Goal: Task Accomplishment & Management: Use online tool/utility

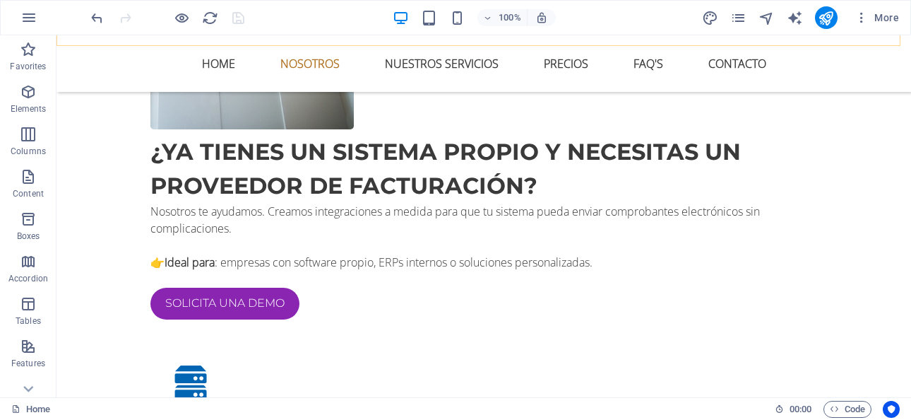
scroll to position [1342, 0]
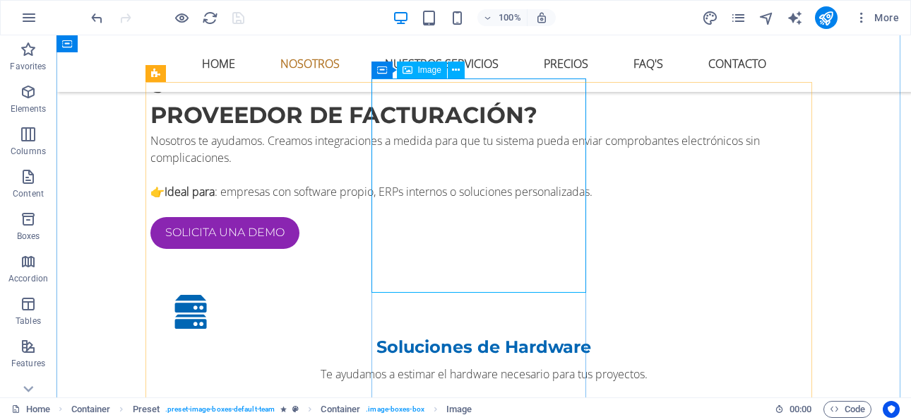
select select "%"
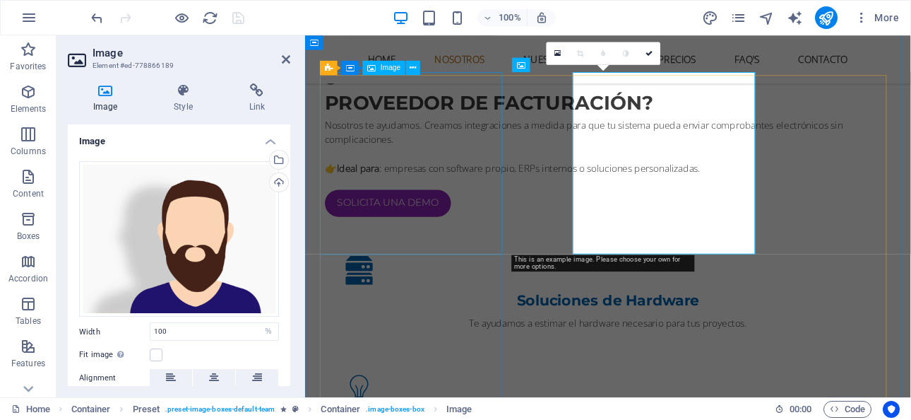
click at [372, 66] on icon at bounding box center [371, 68] width 8 height 14
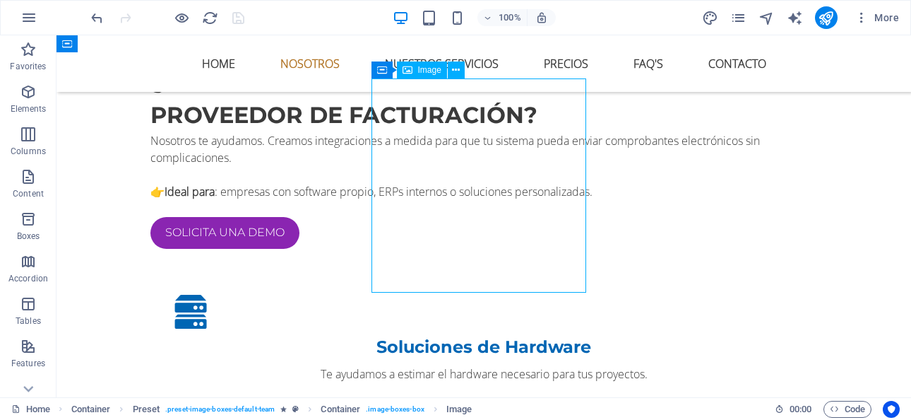
select select "%"
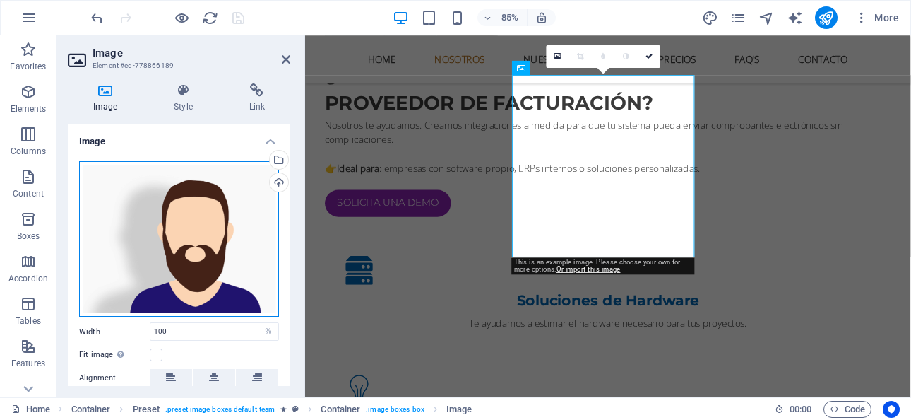
click at [178, 208] on div "Drag files here, click to choose files or select files from Files or our free s…" at bounding box center [179, 239] width 200 height 156
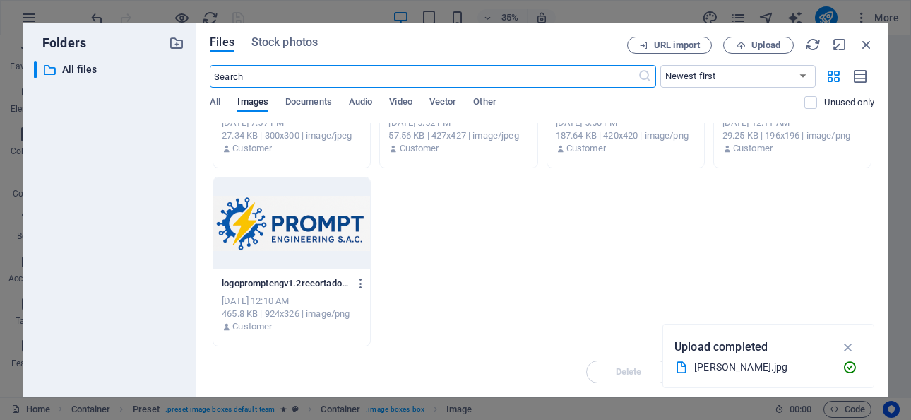
scroll to position [0, 0]
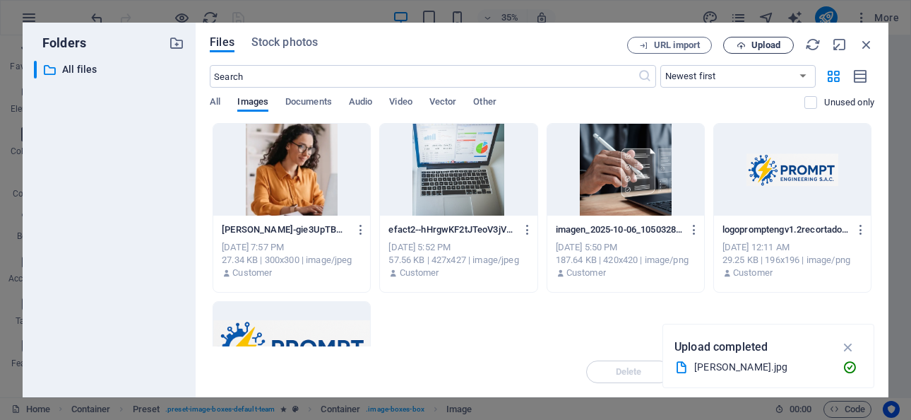
click at [747, 41] on span "Upload" at bounding box center [759, 45] width 58 height 9
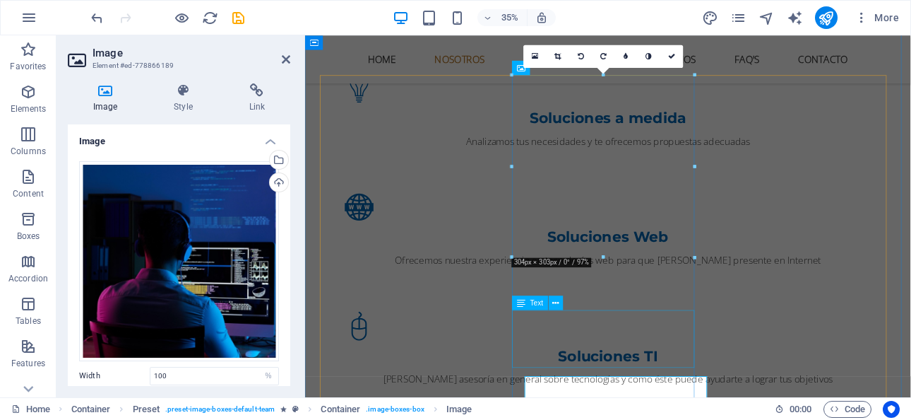
scroll to position [1342, 0]
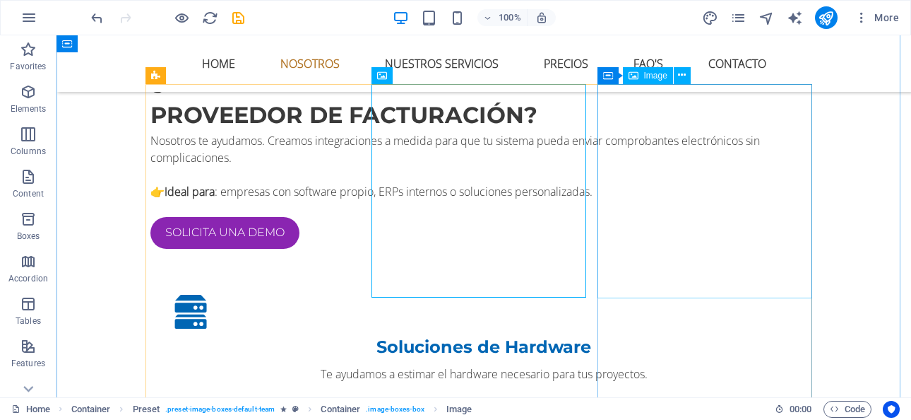
scroll to position [1272, 0]
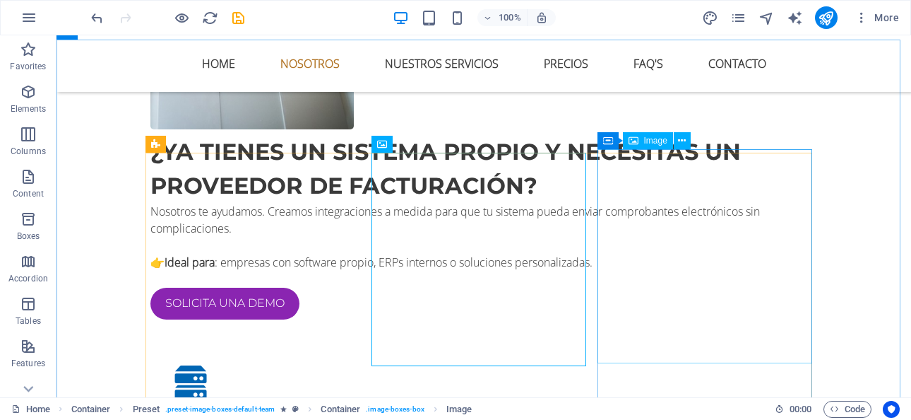
click at [660, 142] on span "Image" at bounding box center [655, 140] width 23 height 8
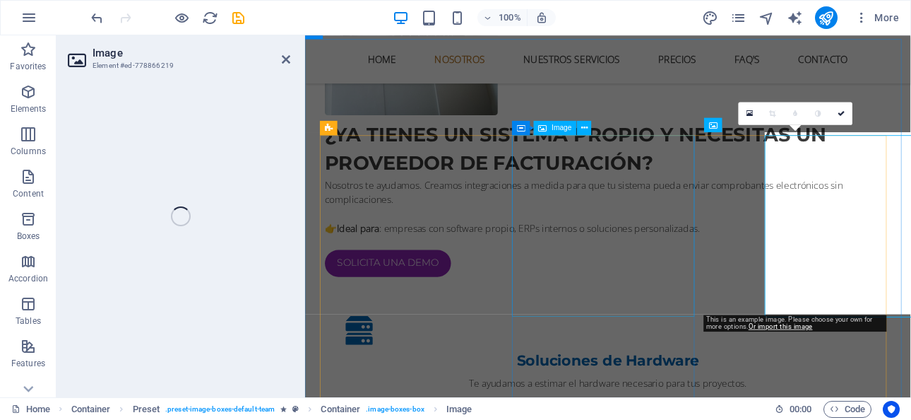
select select "%"
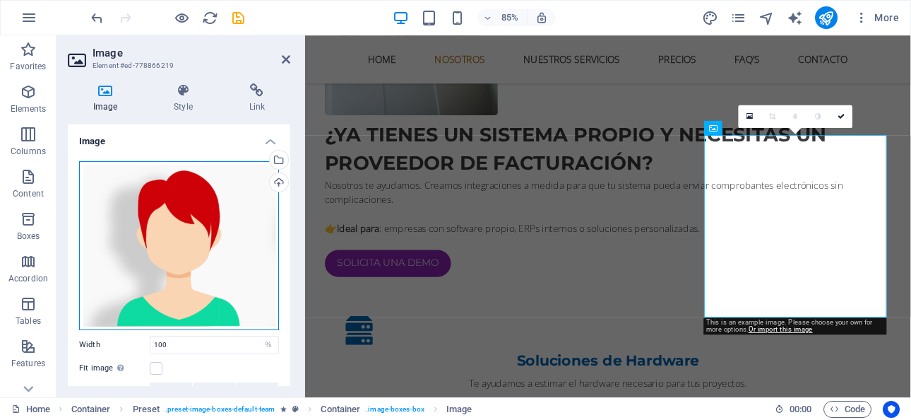
click at [194, 208] on div "Drag files here, click to choose files or select files from Files or our free s…" at bounding box center [179, 245] width 200 height 169
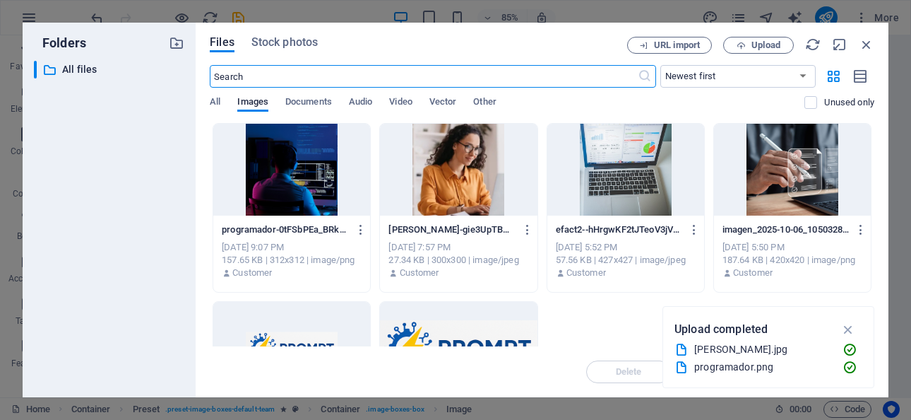
scroll to position [1625, 0]
click at [757, 44] on span "Upload" at bounding box center [766, 45] width 29 height 8
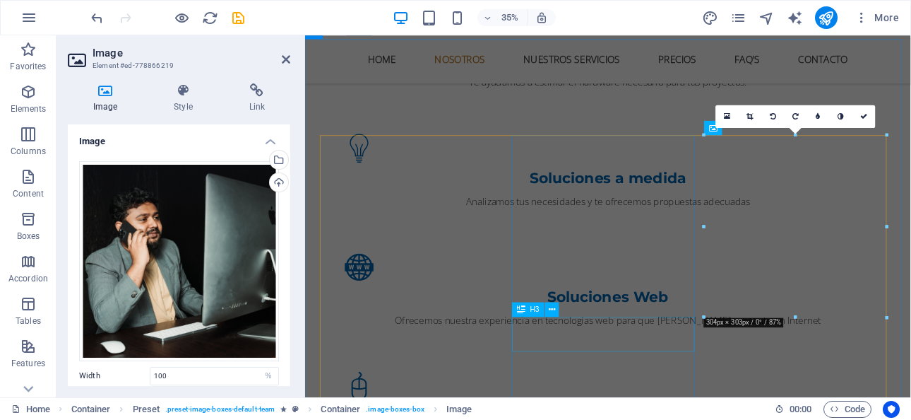
scroll to position [1272, 0]
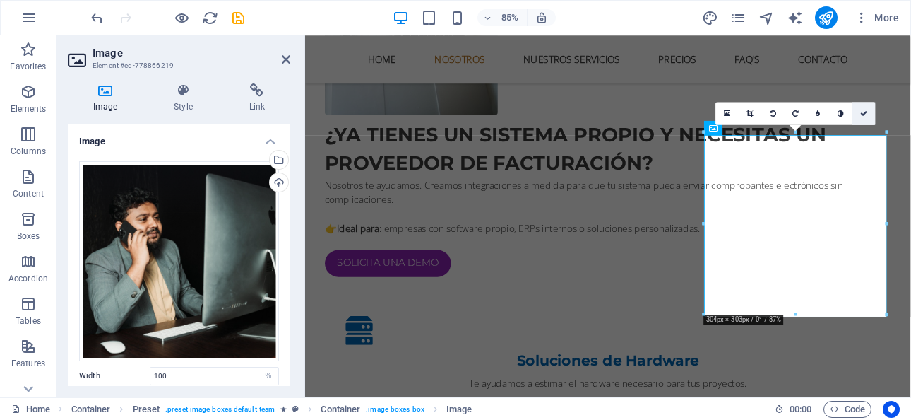
click at [863, 112] on icon at bounding box center [863, 112] width 7 height 7
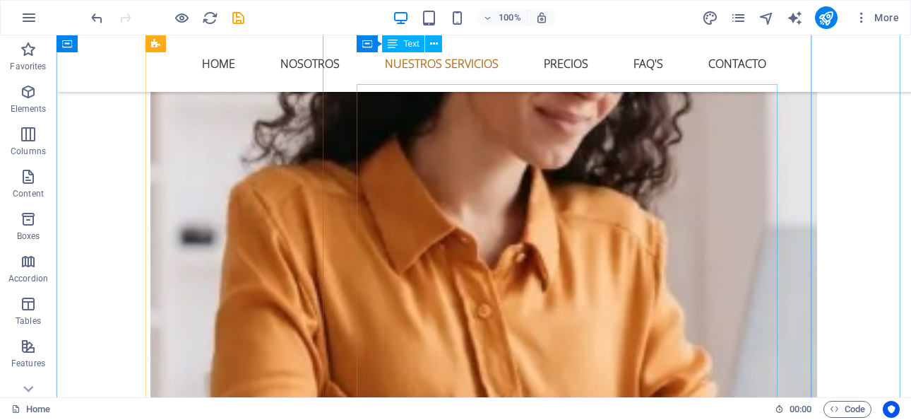
scroll to position [2190, 0]
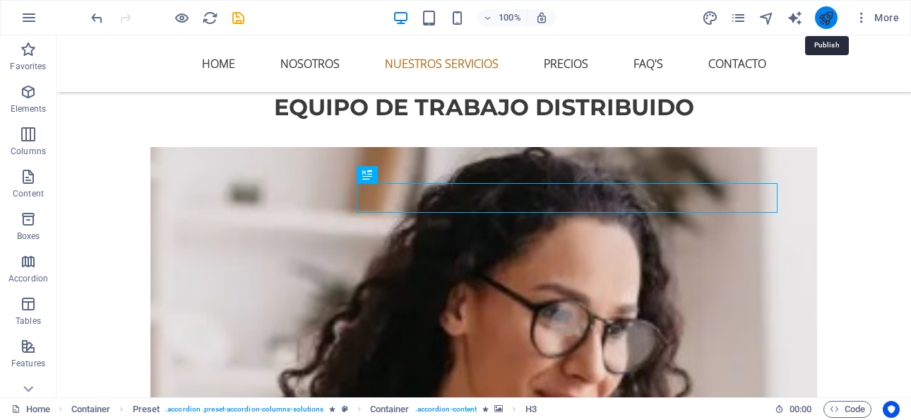
click at [820, 18] on icon "publish" at bounding box center [826, 18] width 16 height 16
checkbox input "false"
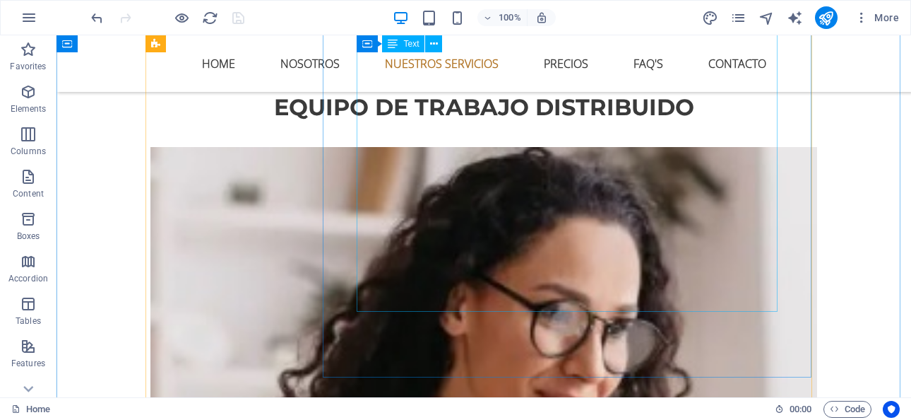
scroll to position [2472, 0]
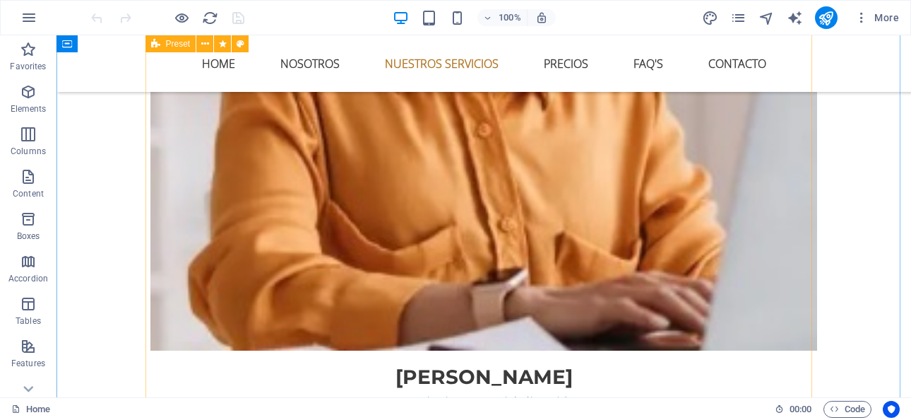
scroll to position [2755, 0]
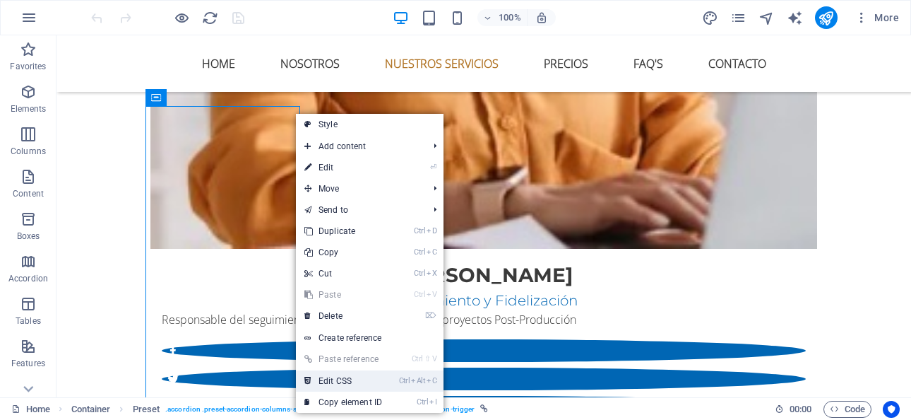
drag, startPoint x: 344, startPoint y: 377, endPoint x: 411, endPoint y: 486, distance: 127.8
click at [344, 377] on link "Ctrl Alt C Edit CSS" at bounding box center [343, 380] width 95 height 21
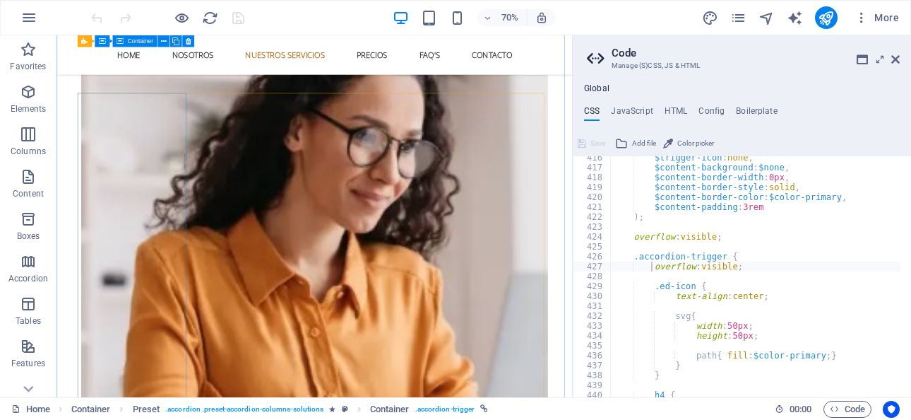
scroll to position [2190, 0]
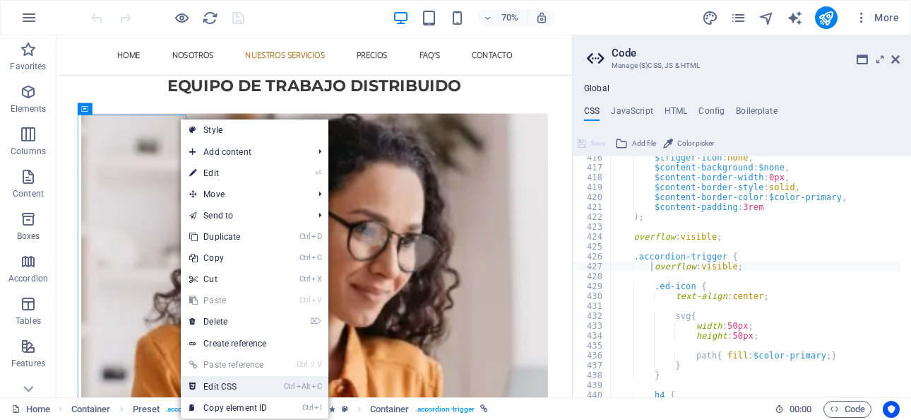
click at [243, 381] on link "Ctrl Alt C Edit CSS" at bounding box center [228, 386] width 95 height 21
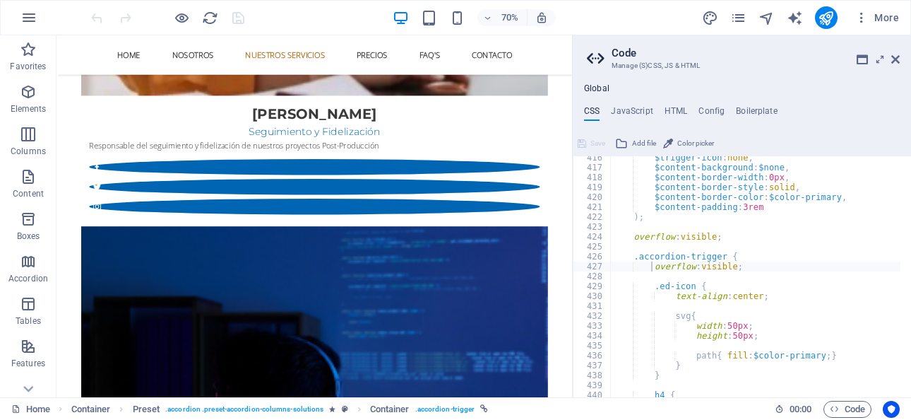
scroll to position [2896, 0]
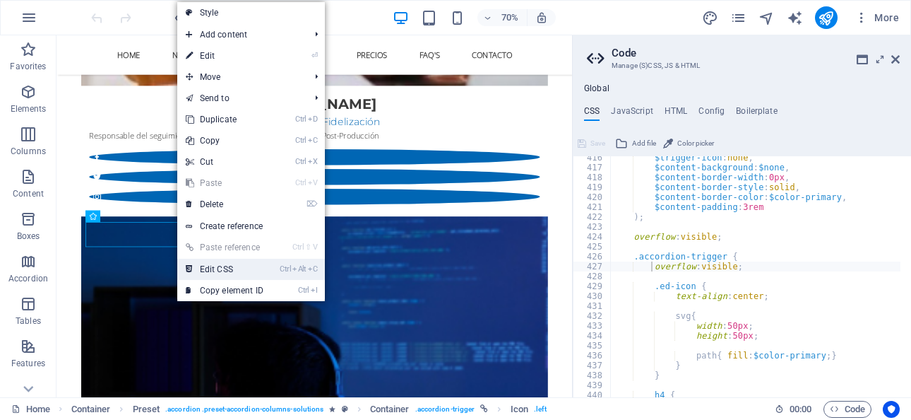
click at [227, 271] on link "Ctrl Alt C Edit CSS" at bounding box center [224, 269] width 95 height 21
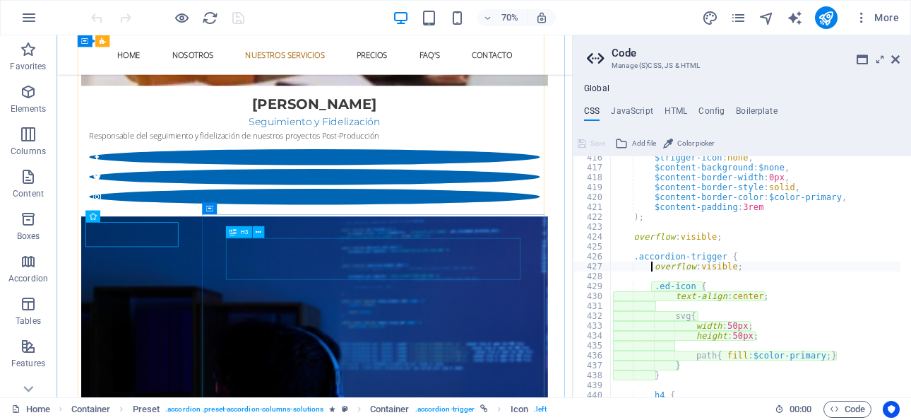
scroll to position [1843, 0]
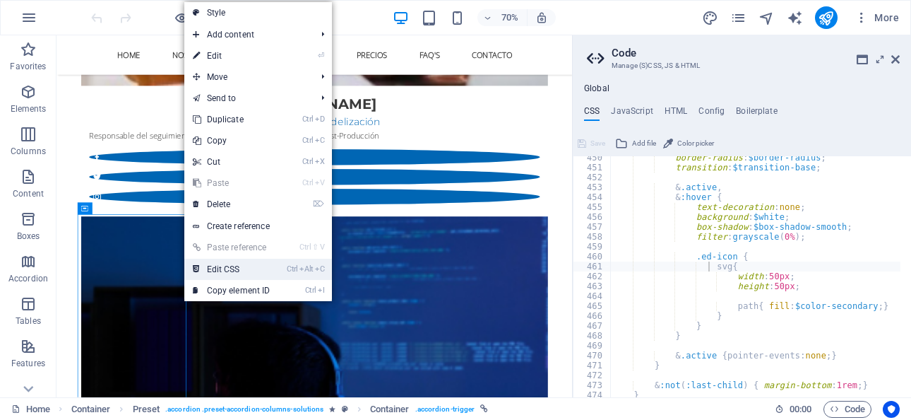
click at [218, 262] on link "Ctrl Alt C Edit CSS" at bounding box center [231, 269] width 95 height 21
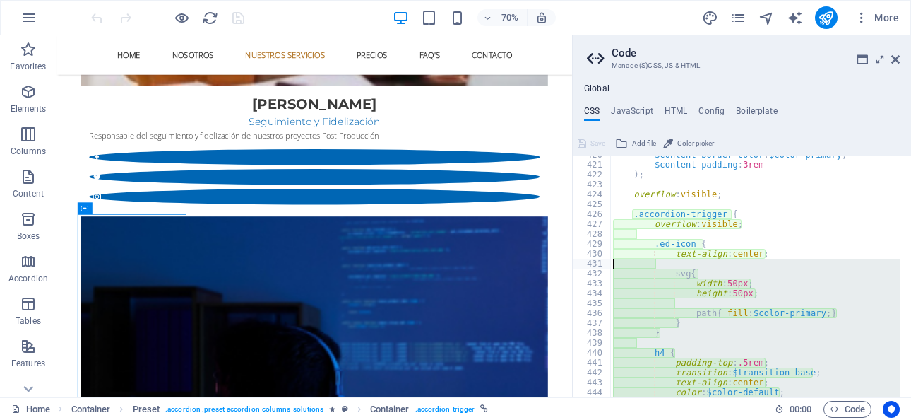
scroll to position [1507, 0]
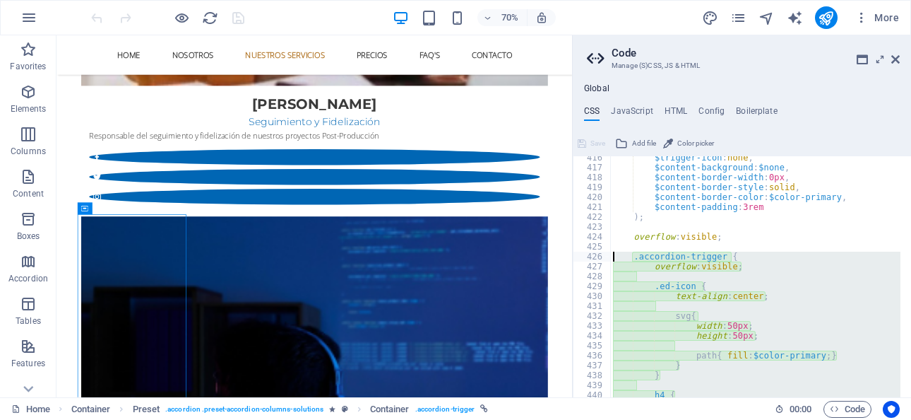
drag, startPoint x: 643, startPoint y: 311, endPoint x: 615, endPoint y: 257, distance: 60.7
click at [615, 257] on div "$trigger-icon : none , $content-background : $none , $content-border-width : 0p…" at bounding box center [881, 278] width 543 height 250
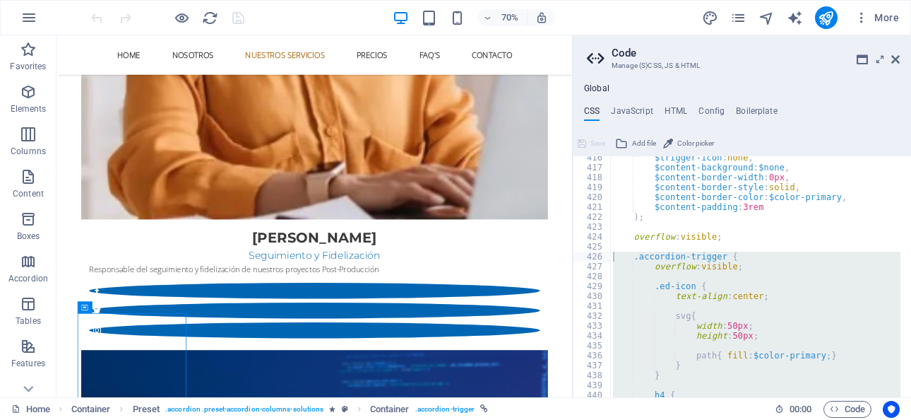
scroll to position [2755, 0]
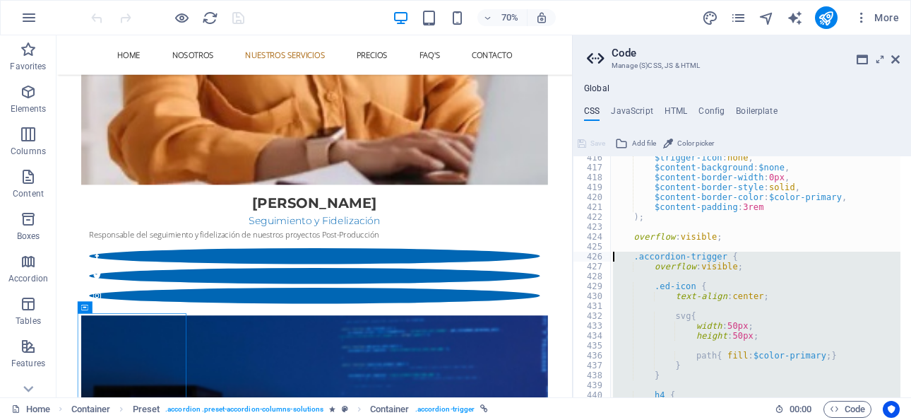
click at [713, 267] on div "$trigger-icon : none , $content-background : $none , $content-border-width : 0p…" at bounding box center [755, 276] width 290 height 241
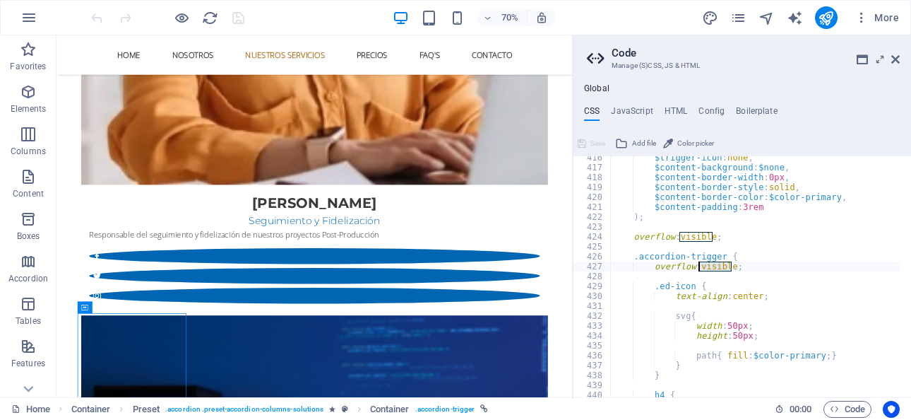
click at [713, 267] on div "$trigger-icon : none , $content-background : $none , $content-border-width : 0p…" at bounding box center [881, 278] width 543 height 250
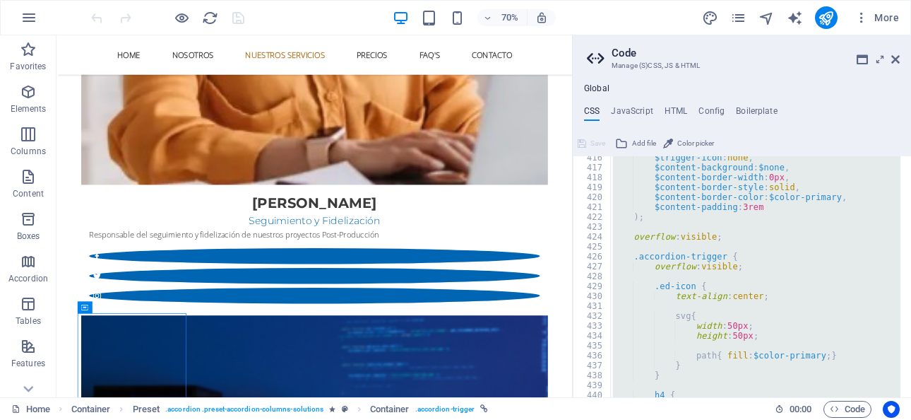
click at [713, 267] on div "$trigger-icon : none , $content-background : $none , $content-border-width : 0p…" at bounding box center [755, 276] width 290 height 241
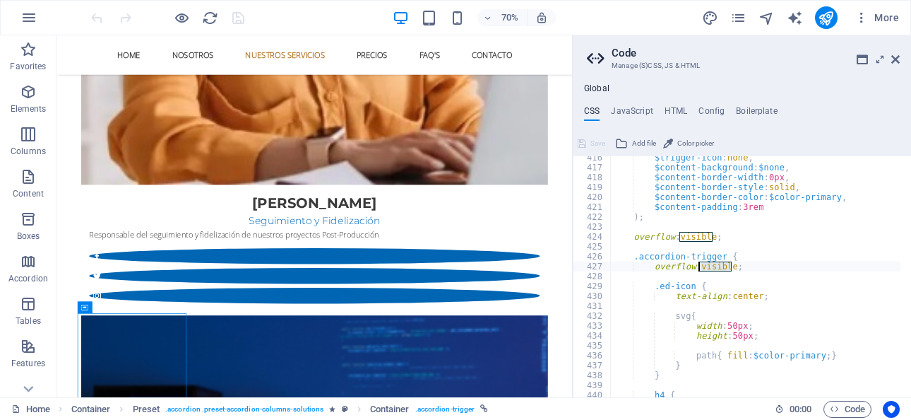
click at [713, 267] on div "$trigger-icon : none , $content-background : $none , $content-border-width : 0p…" at bounding box center [881, 278] width 543 height 250
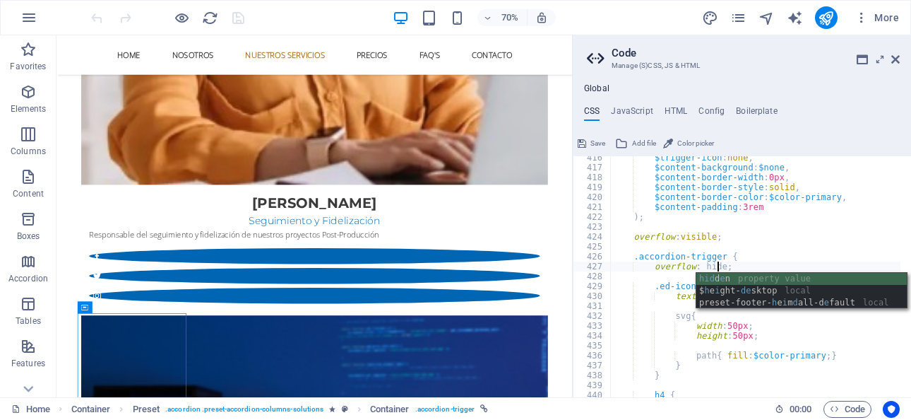
scroll to position [0, 11]
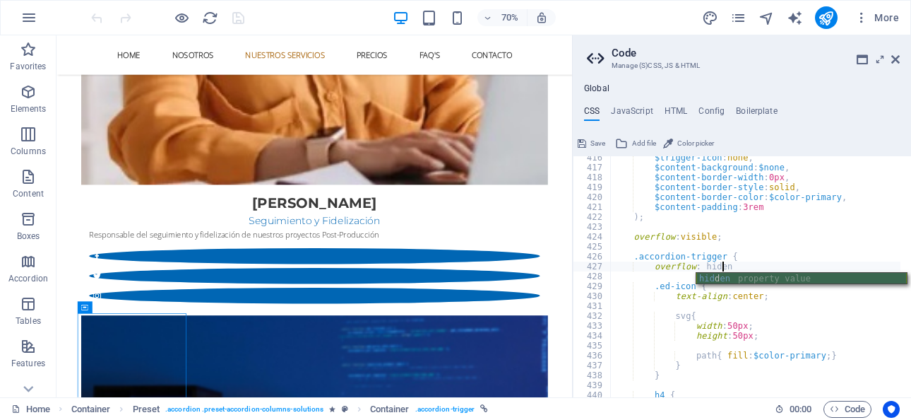
click at [718, 278] on div "hid d en property value" at bounding box center [802, 291] width 211 height 36
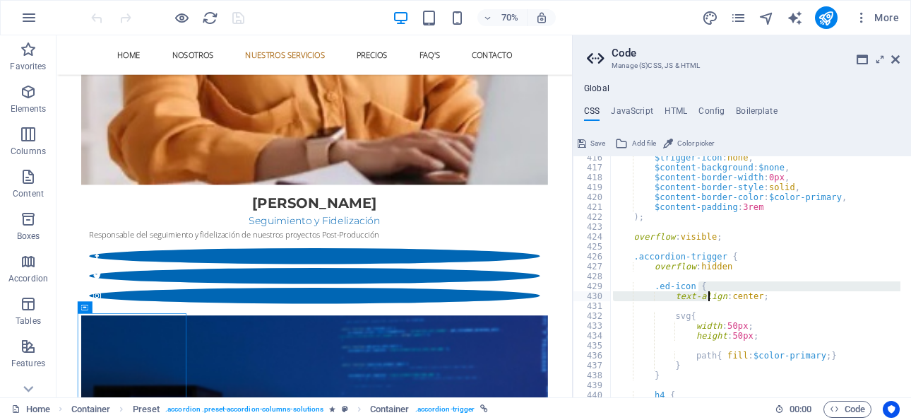
click at [706, 292] on div "$trigger-icon : none , $content-background : $none , $content-border-width : 0p…" at bounding box center [881, 278] width 543 height 250
type textarea ".ed-icon { text-align: center;"
click at [236, 19] on div at bounding box center [167, 17] width 158 height 23
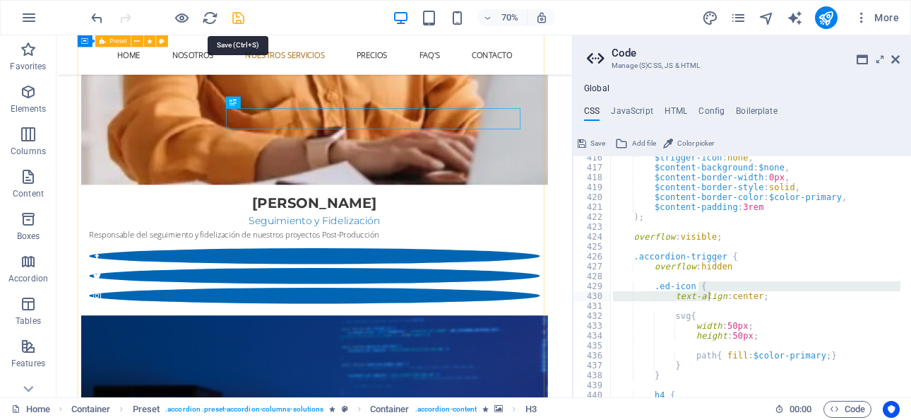
click at [237, 17] on icon "save" at bounding box center [238, 18] width 16 height 16
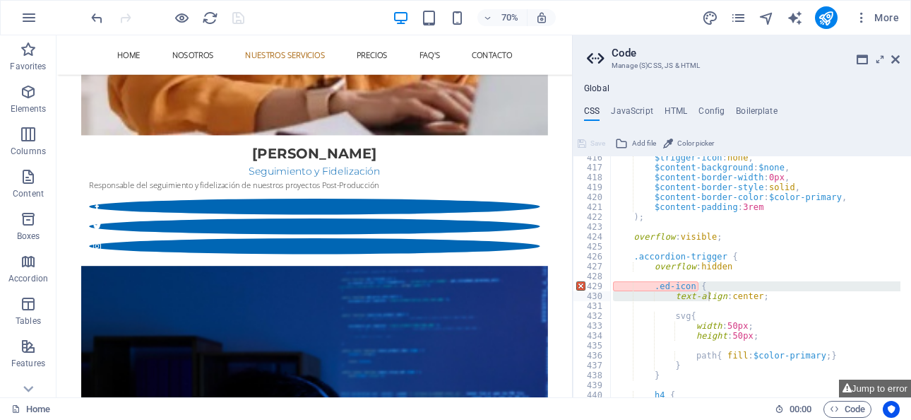
scroll to position [0, 0]
click at [871, 391] on button "Jump to error" at bounding box center [875, 388] width 72 height 18
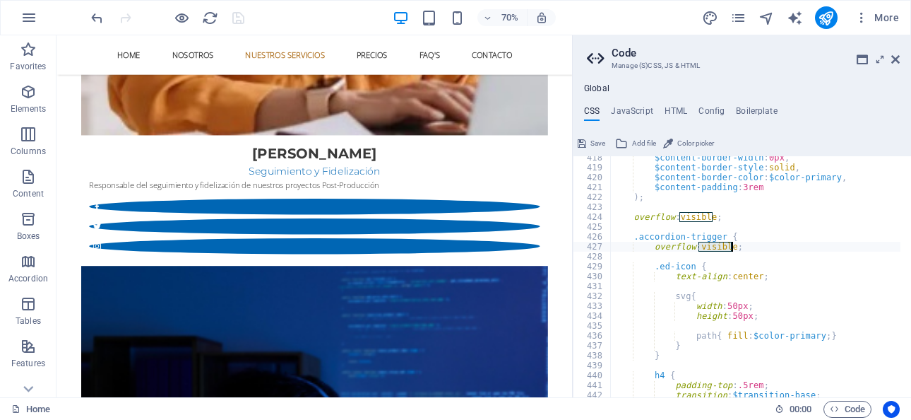
click at [691, 345] on div "$content-border-width : 0px , $content-border-style : solid , $content-border-c…" at bounding box center [881, 278] width 543 height 250
type textarea "}"
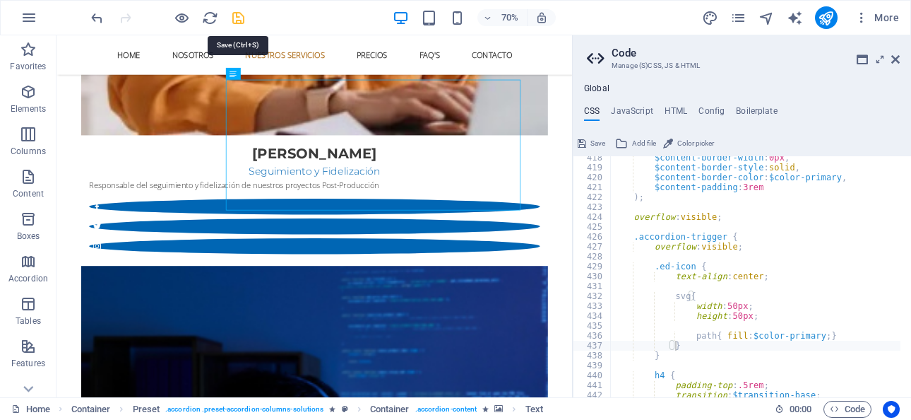
click at [239, 17] on icon "save" at bounding box center [238, 18] width 16 height 16
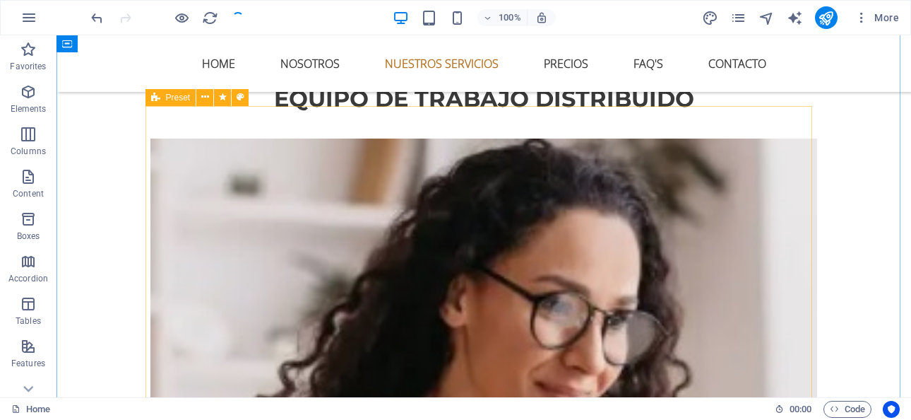
scroll to position [2260, 0]
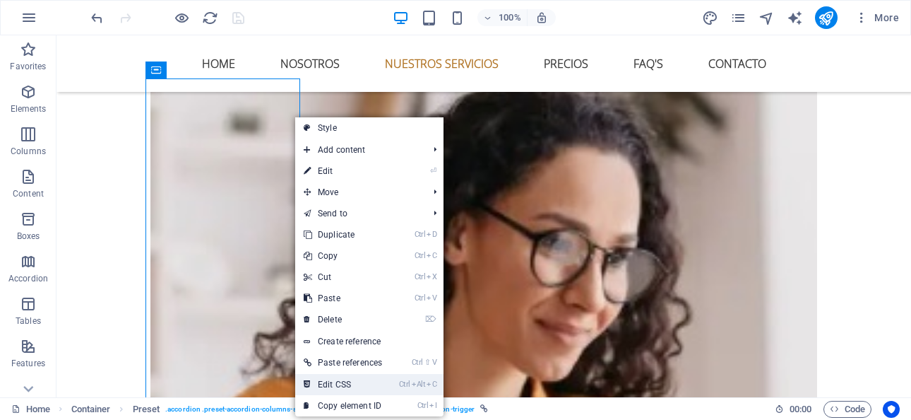
drag, startPoint x: 355, startPoint y: 383, endPoint x: 599, endPoint y: 405, distance: 244.8
click at [355, 383] on link "Ctrl Alt C Edit CSS" at bounding box center [342, 384] width 95 height 21
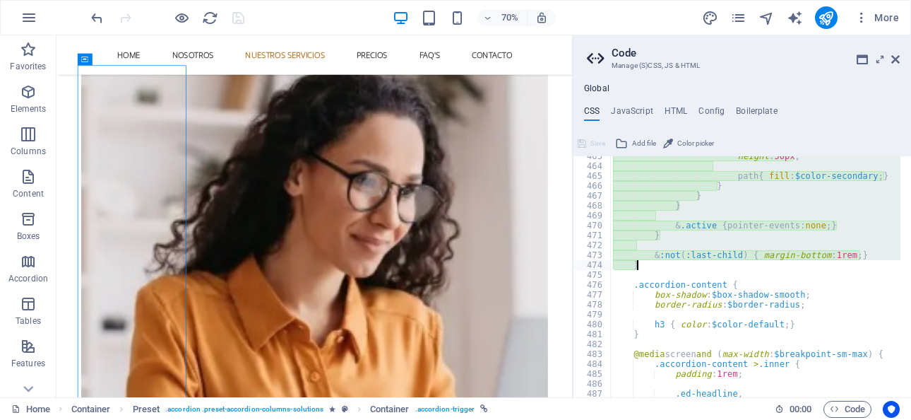
scroll to position [1973, 0]
drag, startPoint x: 625, startPoint y: 256, endPoint x: 663, endPoint y: 263, distance: 38.9
click at [663, 263] on div "height : 50px ; path { fill : $color-secondary ; } } } } & .active { pointer-ev…" at bounding box center [881, 276] width 543 height 250
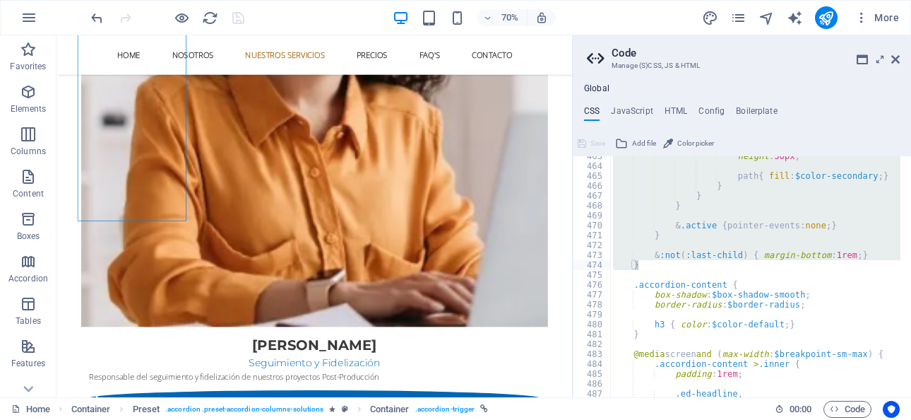
scroll to position [2614, 0]
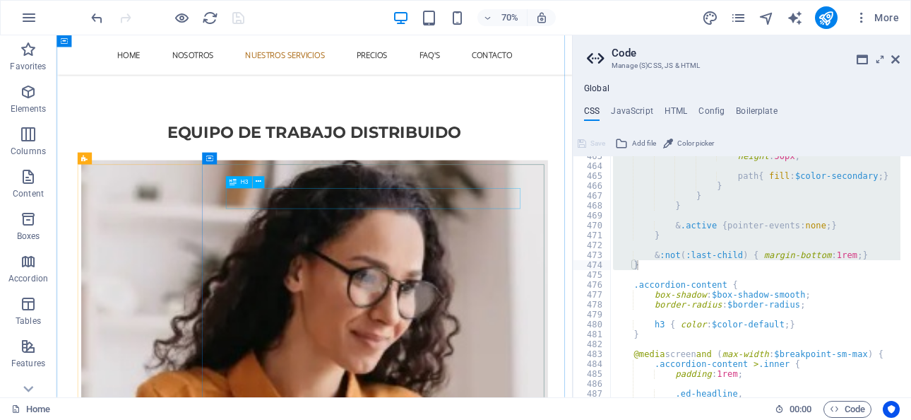
scroll to position [2119, 0]
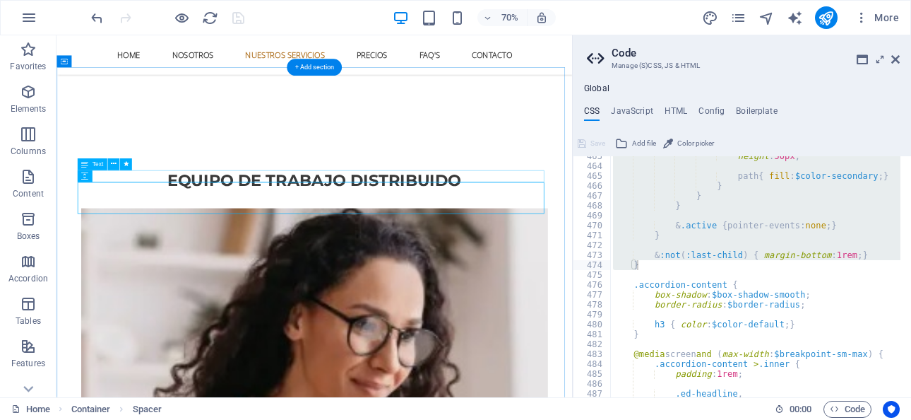
scroll to position [2049, 0]
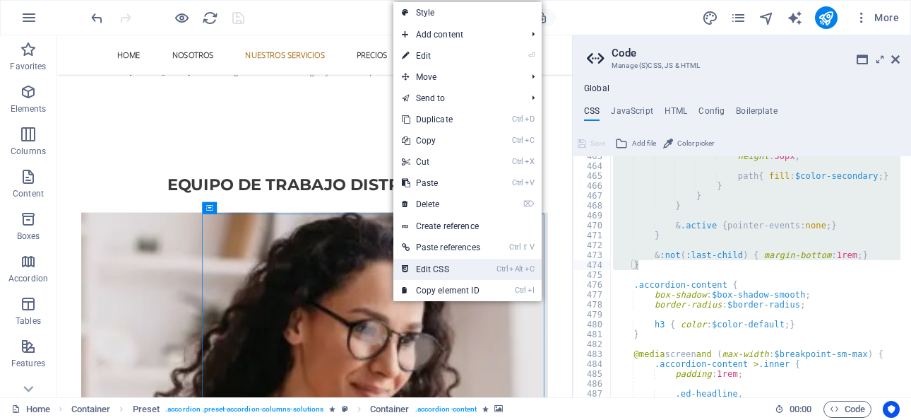
click at [429, 271] on link "Ctrl Alt C Edit CSS" at bounding box center [440, 269] width 95 height 21
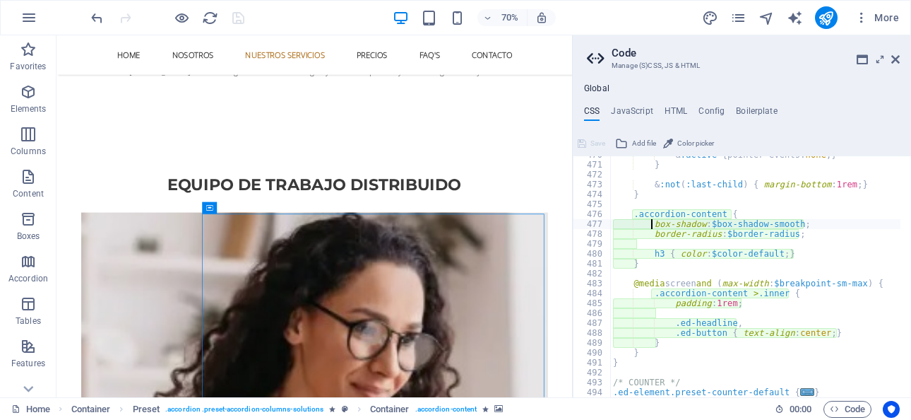
scroll to position [2044, 0]
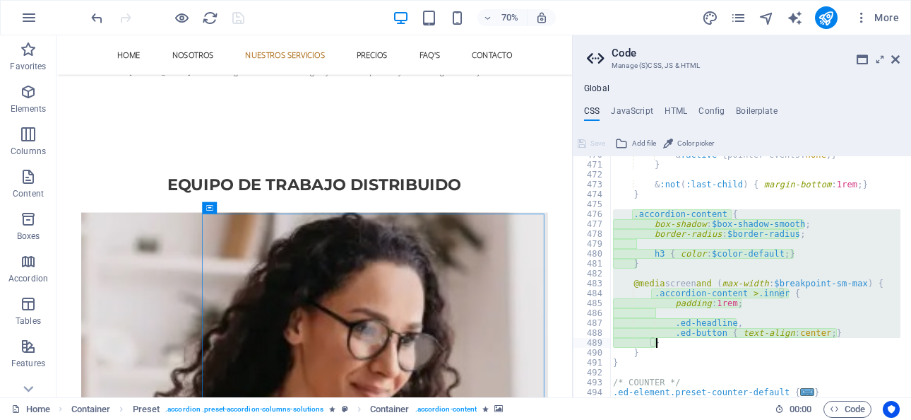
drag, startPoint x: 623, startPoint y: 214, endPoint x: 683, endPoint y: 340, distance: 140.0
click at [683, 340] on div "& .active { pointer-events: none ; } } & :not ( :last-child ) { margin-bottom :…" at bounding box center [881, 275] width 543 height 250
click at [667, 212] on div "& .active { pointer-events: none ; } } & :not ( :last-child ) { margin-bottom :…" at bounding box center [755, 276] width 290 height 241
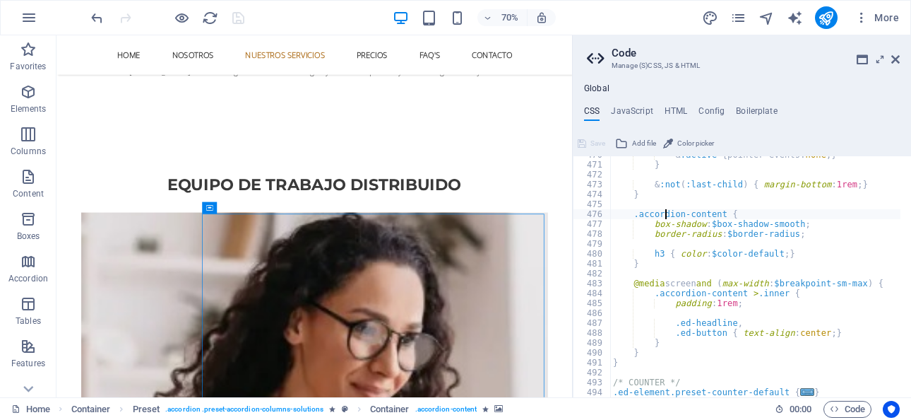
click at [733, 218] on div "& .active { pointer-events: none ; } } & :not ( :last-child ) { margin-bottom :…" at bounding box center [881, 275] width 543 height 250
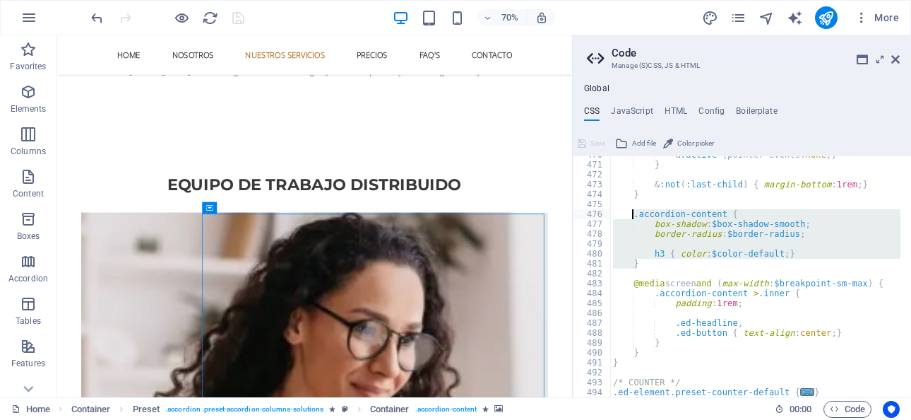
drag, startPoint x: 646, startPoint y: 264, endPoint x: 634, endPoint y: 215, distance: 50.2
click at [634, 215] on div "& .active { pointer-events: none ; } } & :not ( :last-child ) { margin-bottom :…" at bounding box center [881, 275] width 543 height 250
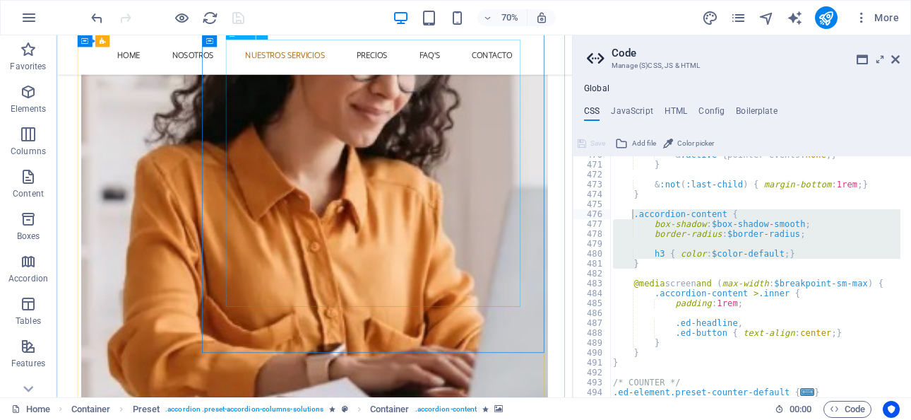
scroll to position [2472, 0]
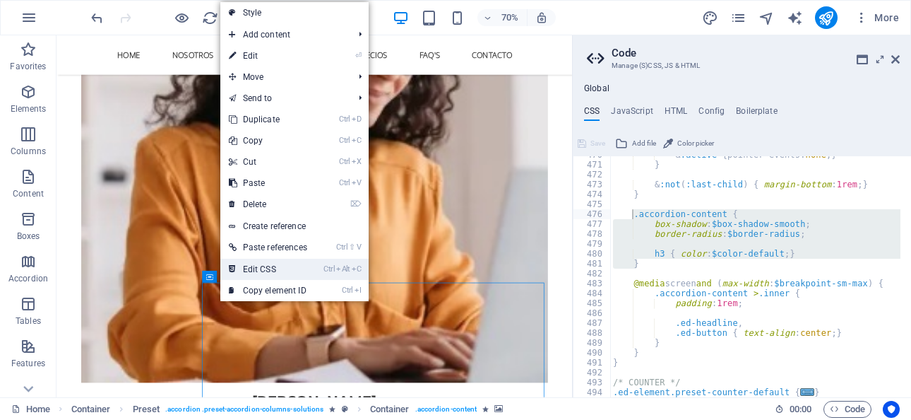
click at [274, 271] on link "Ctrl Alt C Edit CSS" at bounding box center [267, 269] width 95 height 21
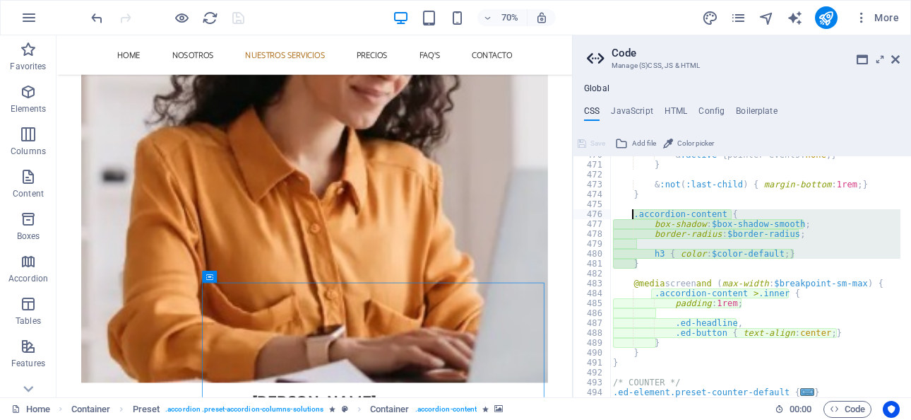
type textarea "box-shadow: $box-shadow-smooth;"
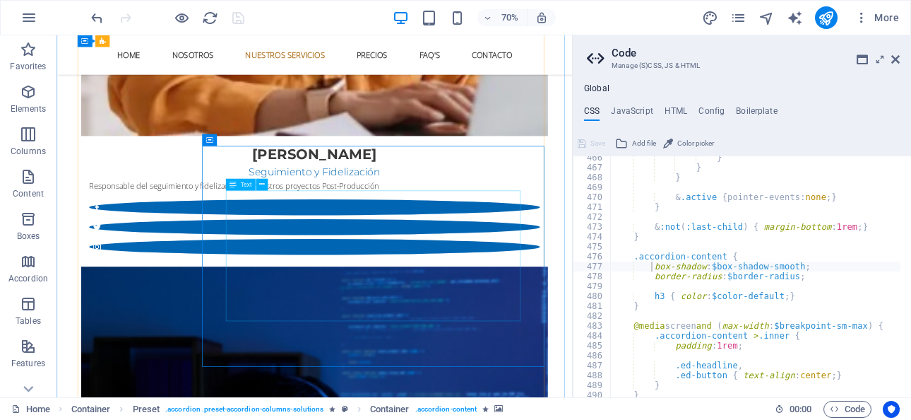
scroll to position [2826, 0]
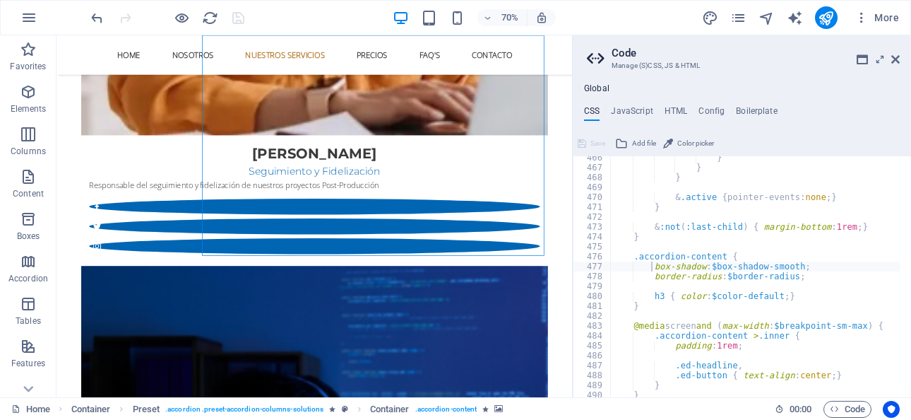
click at [271, 203] on icon at bounding box center [269, 204] width 6 height 11
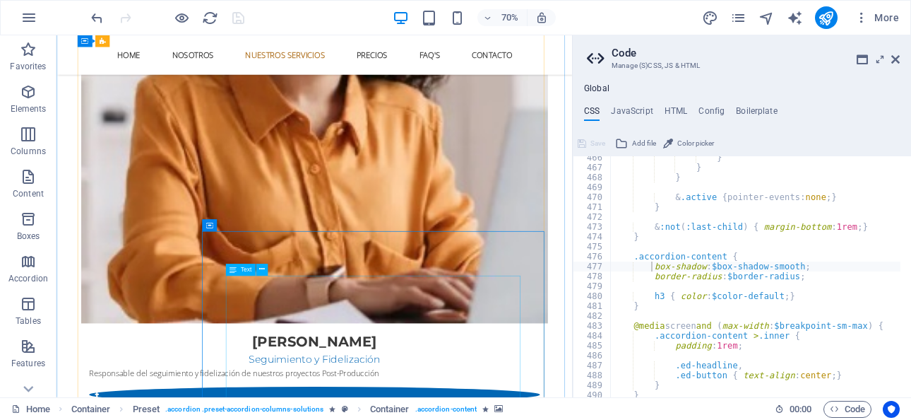
scroll to position [2543, 0]
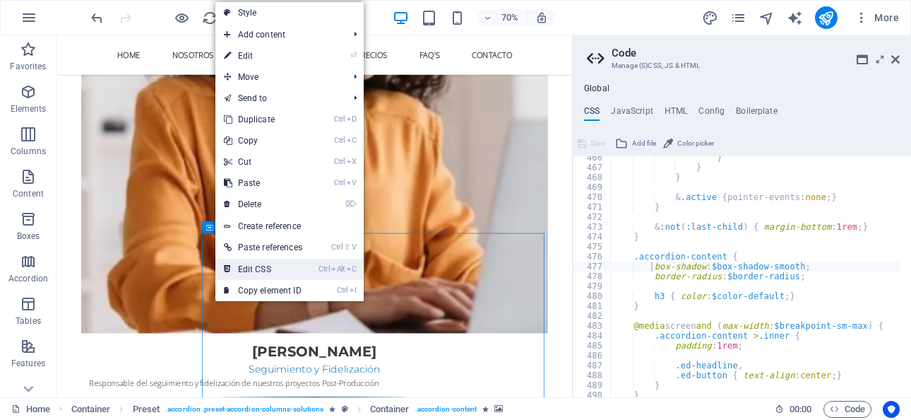
click at [249, 265] on link "Ctrl Alt C Edit CSS" at bounding box center [262, 269] width 95 height 21
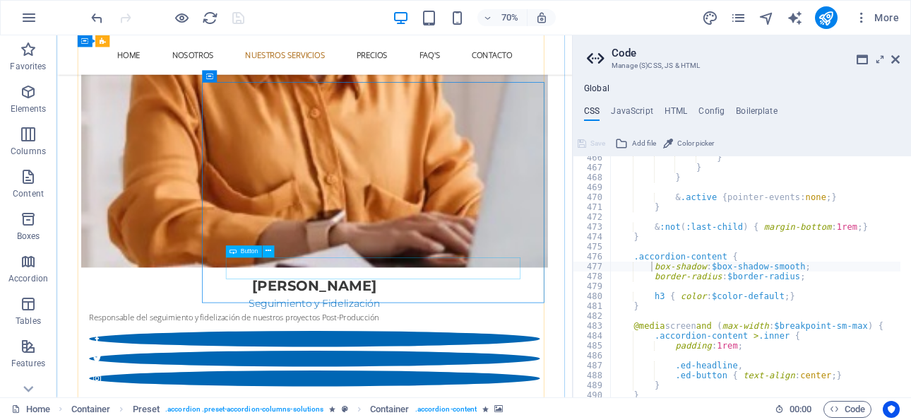
scroll to position [2896, 0]
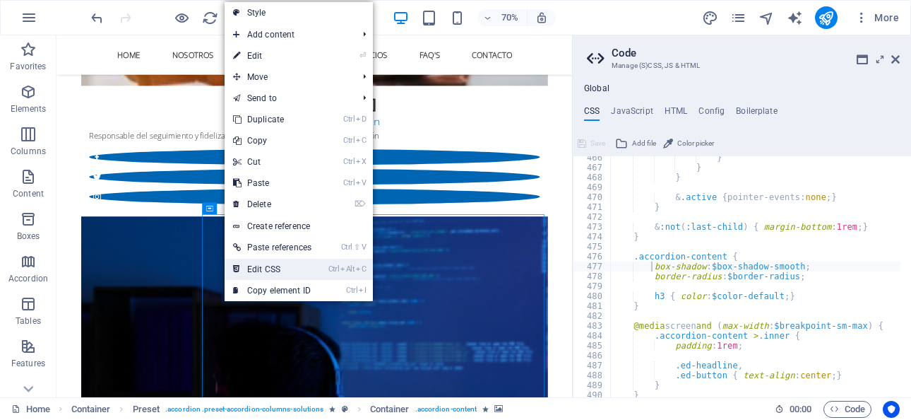
click at [264, 262] on link "Ctrl Alt C Edit CSS" at bounding box center [272, 269] width 95 height 21
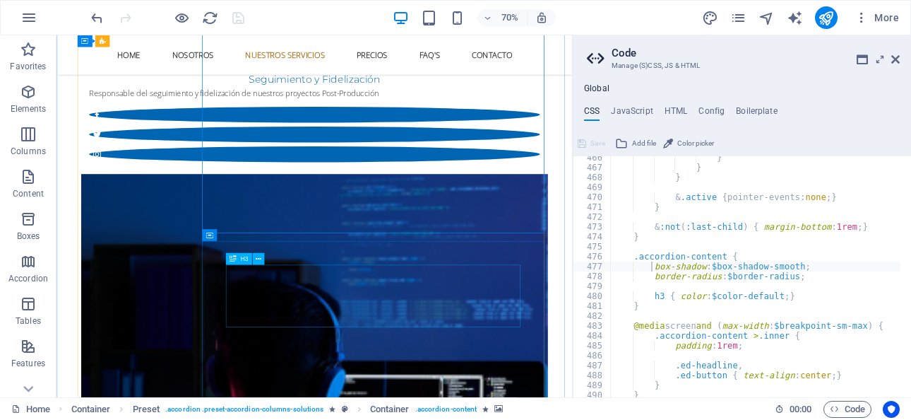
scroll to position [3249, 0]
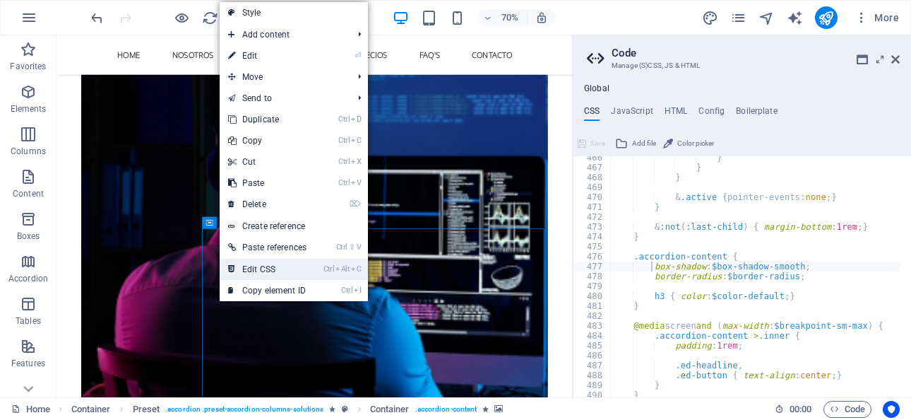
click at [267, 266] on link "Ctrl Alt C Edit CSS" at bounding box center [267, 269] width 95 height 21
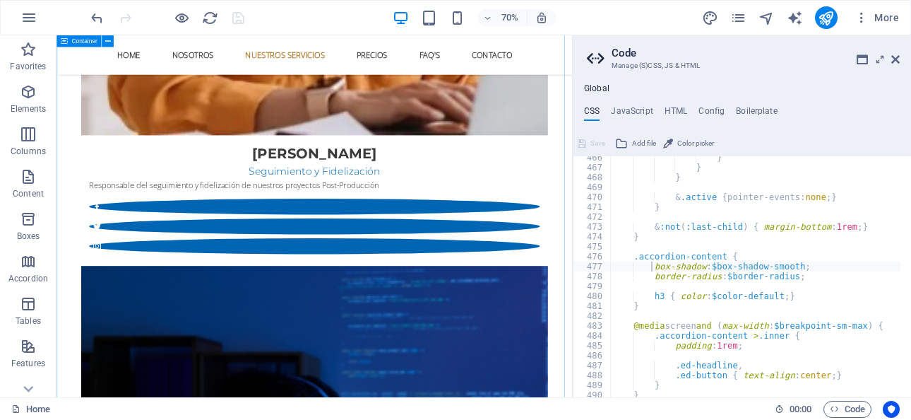
scroll to position [2684, 0]
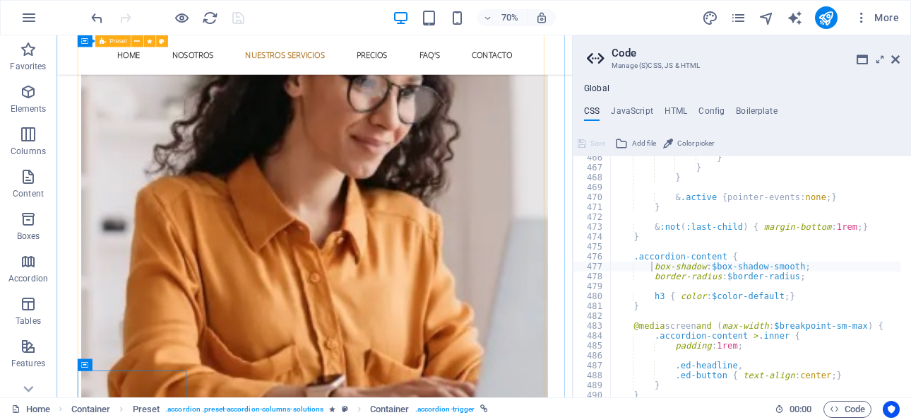
scroll to position [2190, 0]
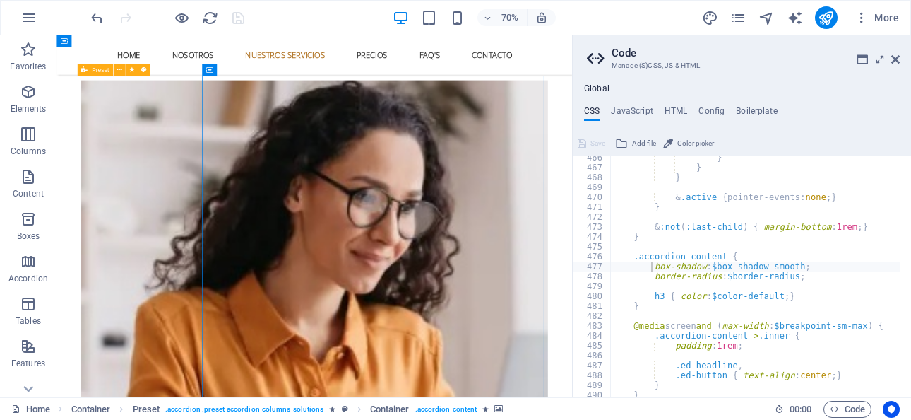
scroll to position [2260, 0]
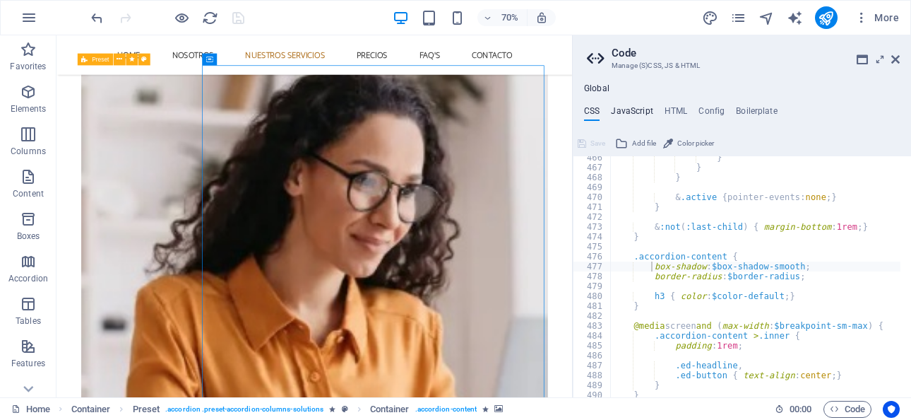
click at [635, 109] on h4 "JavaScript" at bounding box center [632, 114] width 42 height 16
type textarea "/* JS for preset "Menu V2" */"
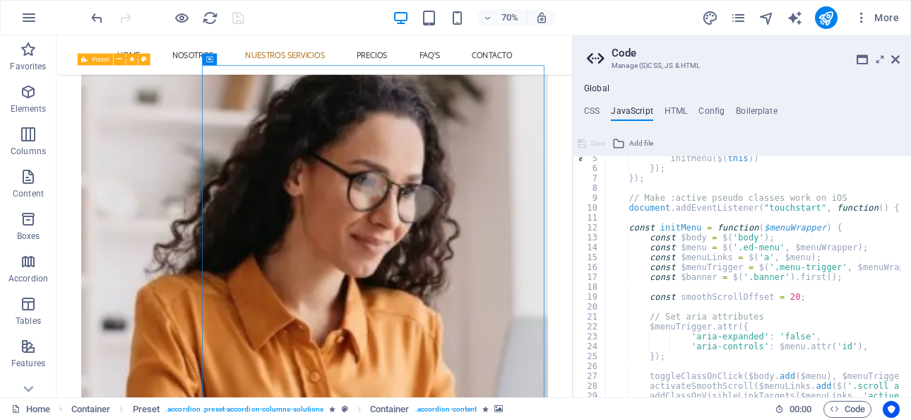
scroll to position [0, 0]
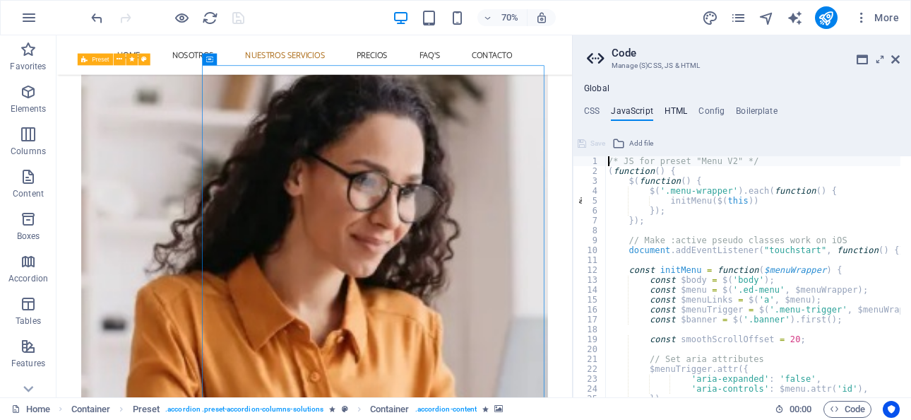
click at [674, 109] on h4 "HTML" at bounding box center [676, 114] width 23 height 16
type textarea "<a href="#main-content" class="wv-link-content button">Skip to main content</a>"
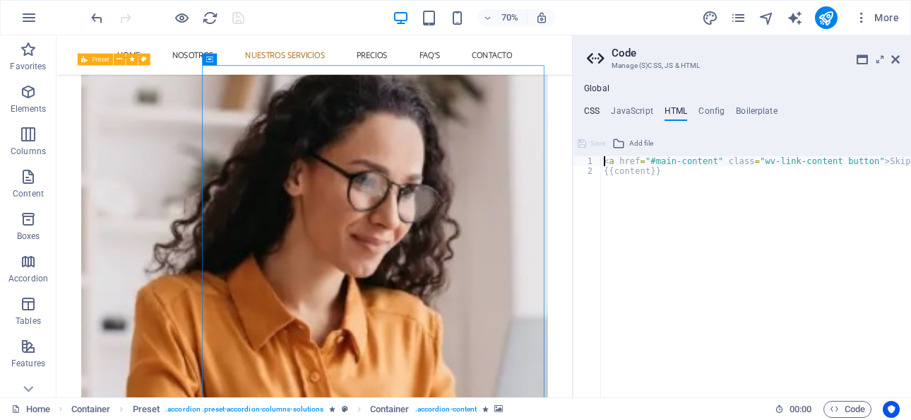
click at [588, 109] on h4 "CSS" at bounding box center [592, 114] width 16 height 16
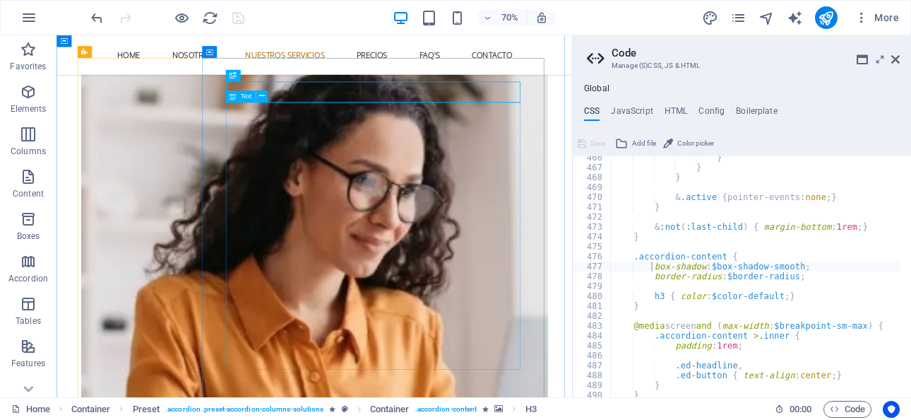
scroll to position [2472, 0]
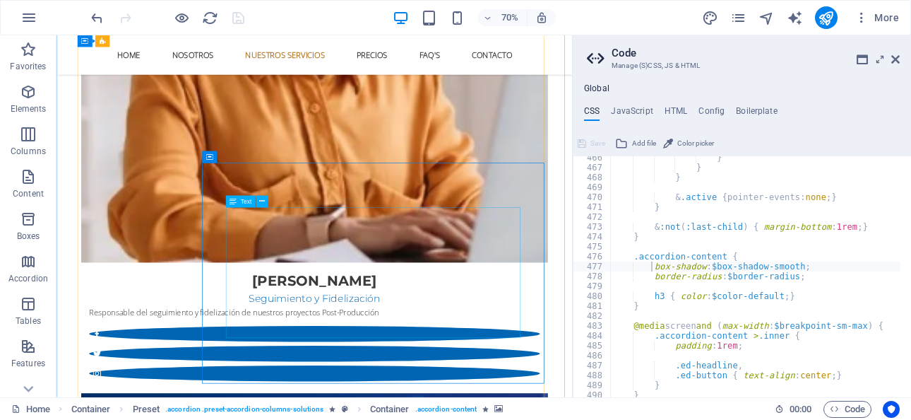
scroll to position [2684, 0]
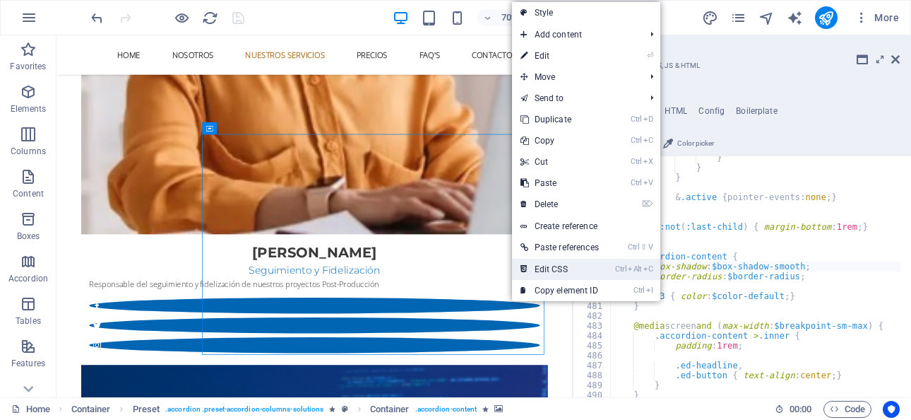
click at [546, 265] on link "Ctrl Alt C Edit CSS" at bounding box center [559, 269] width 95 height 21
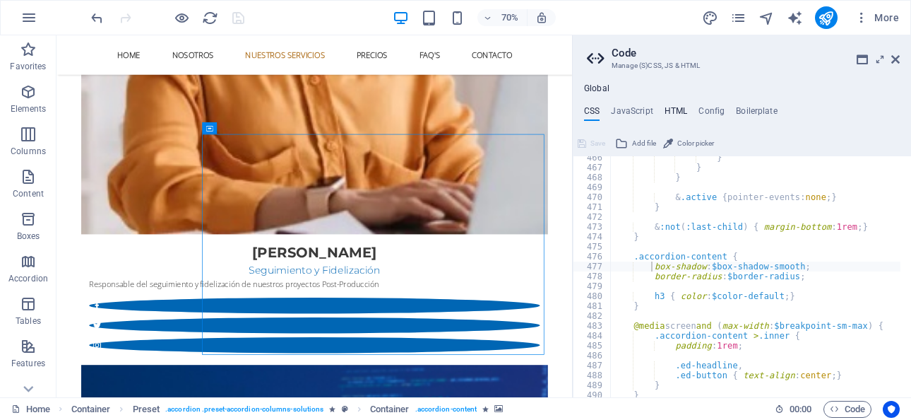
click at [684, 109] on h4 "HTML" at bounding box center [676, 114] width 23 height 16
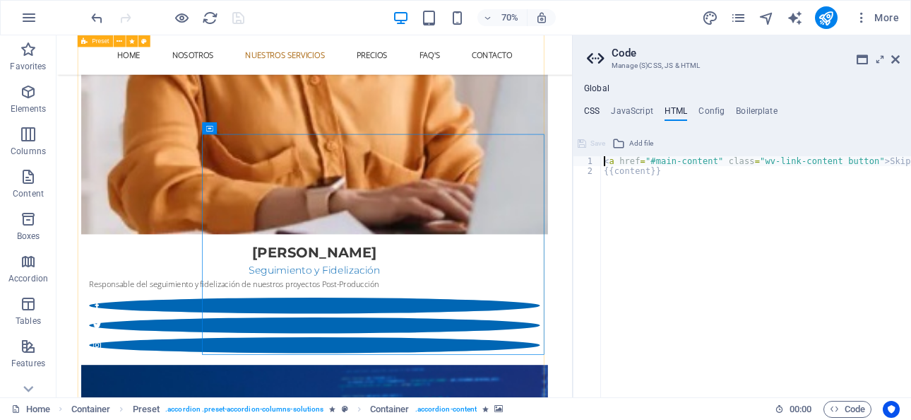
click at [598, 111] on h4 "CSS" at bounding box center [592, 114] width 16 height 16
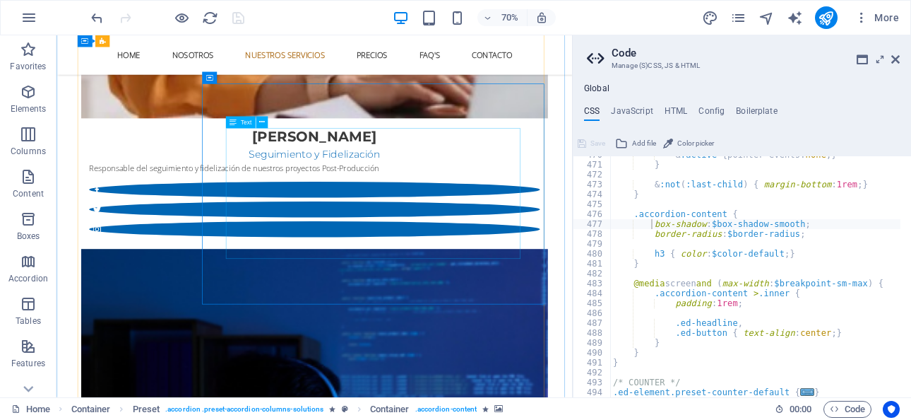
scroll to position [2755, 0]
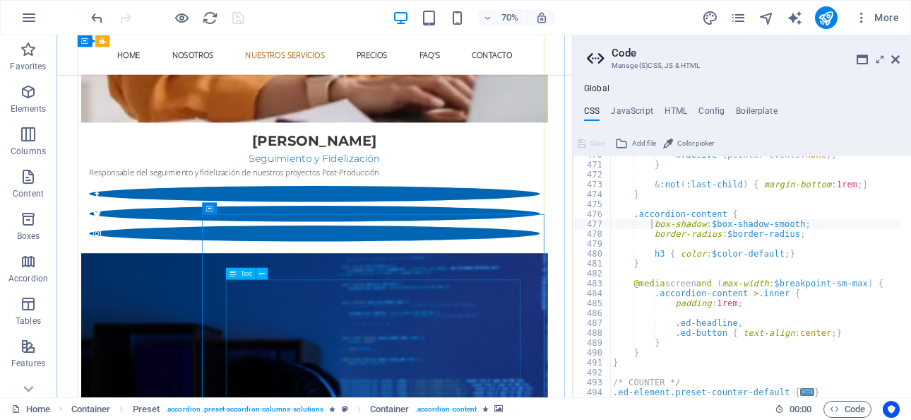
scroll to position [2896, 0]
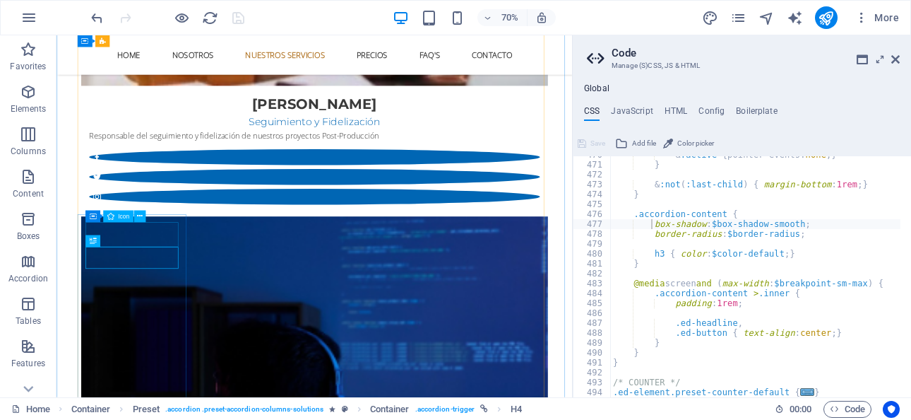
click at [130, 217] on div "Icon" at bounding box center [118, 217] width 30 height 12
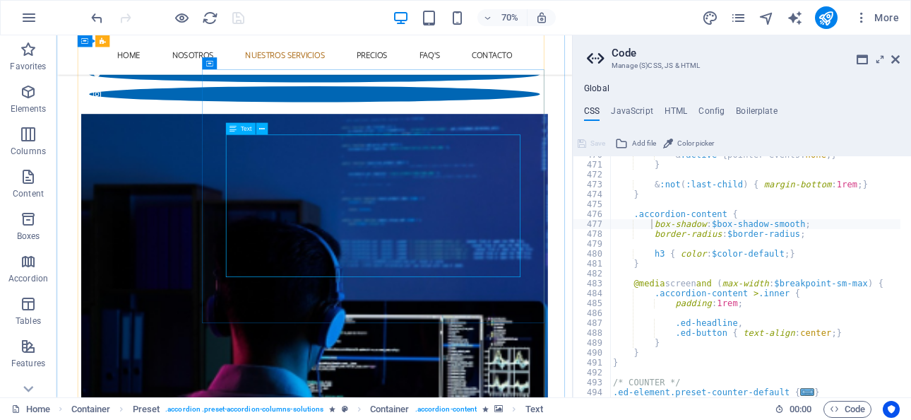
scroll to position [3108, 0]
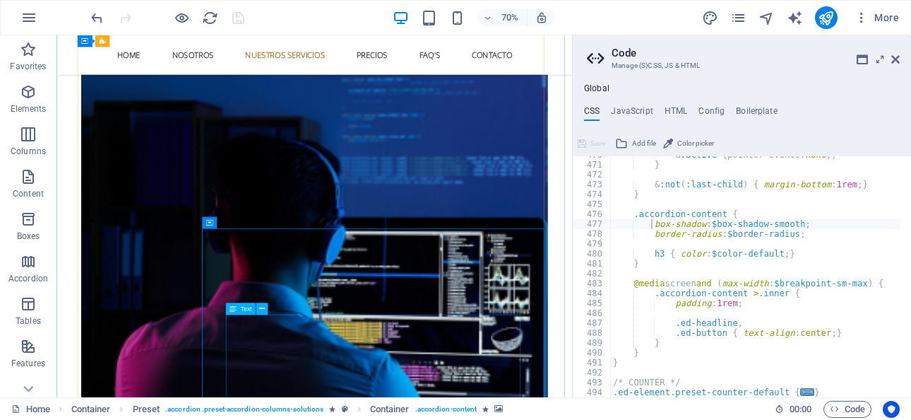
scroll to position [3249, 0]
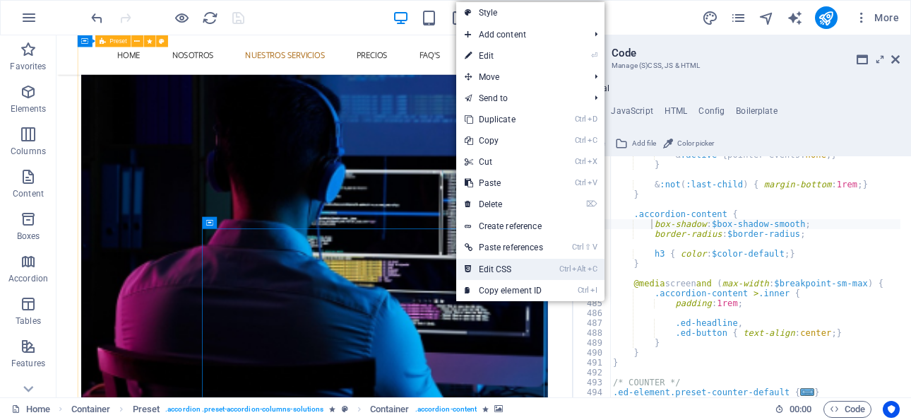
click at [496, 271] on link "Ctrl Alt C Edit CSS" at bounding box center [503, 269] width 95 height 21
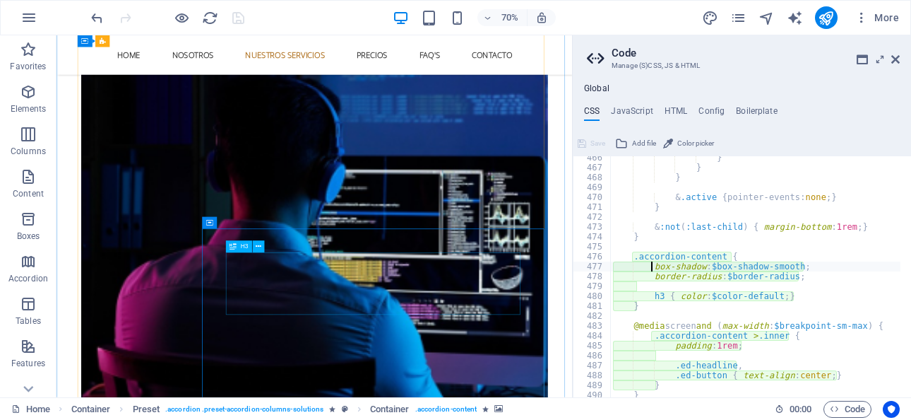
scroll to position [2001, 0]
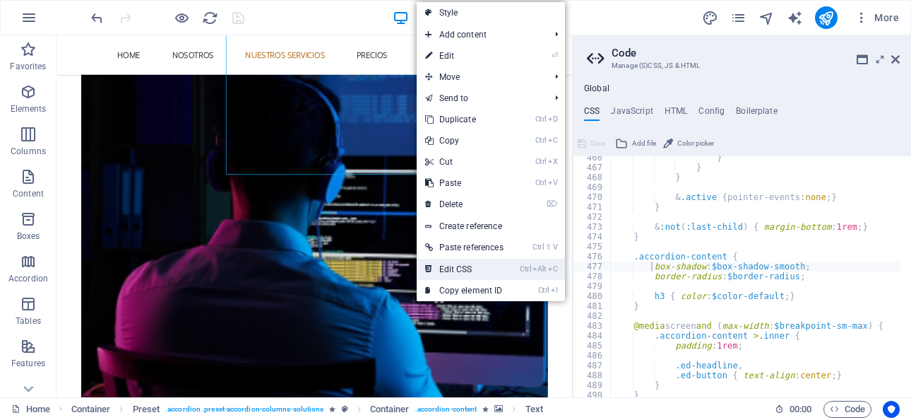
click at [462, 263] on link "Ctrl Alt C Edit CSS" at bounding box center [464, 269] width 95 height 21
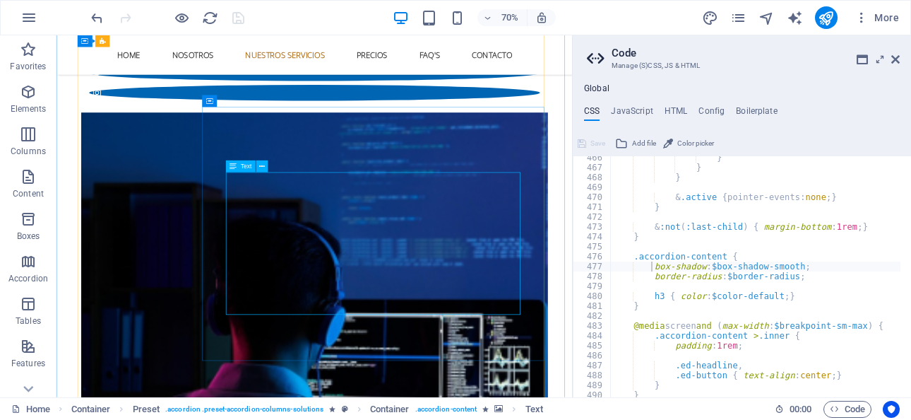
scroll to position [3037, 0]
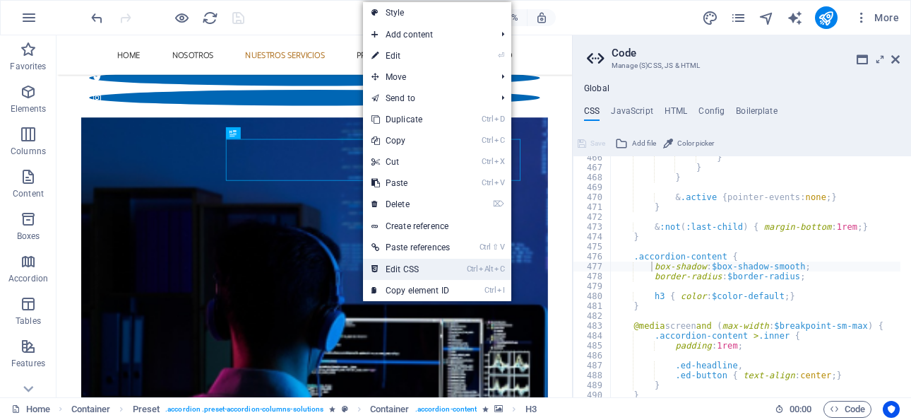
click at [400, 271] on link "Ctrl Alt C Edit CSS" at bounding box center [410, 269] width 95 height 21
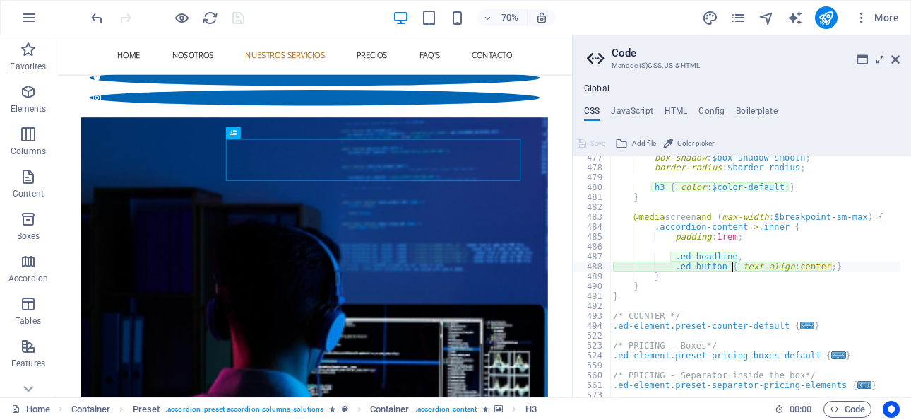
scroll to position [2025, 0]
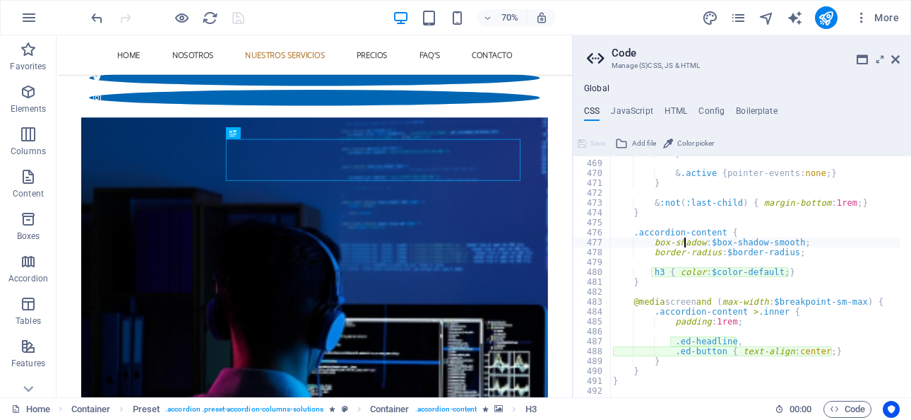
click at [682, 242] on div "} & .active { pointer-events: none ; } } & :not ( :last-child ) { margin-bottom…" at bounding box center [881, 273] width 543 height 250
type textarea "box-shadow: $box-shadow-smooth;"
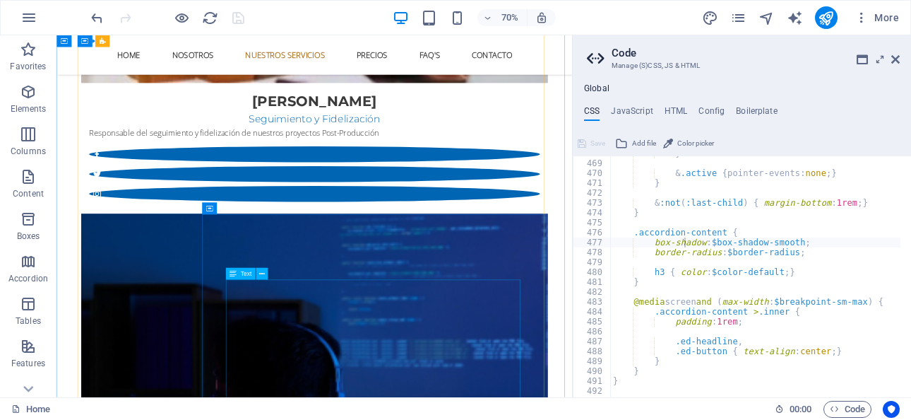
scroll to position [2896, 0]
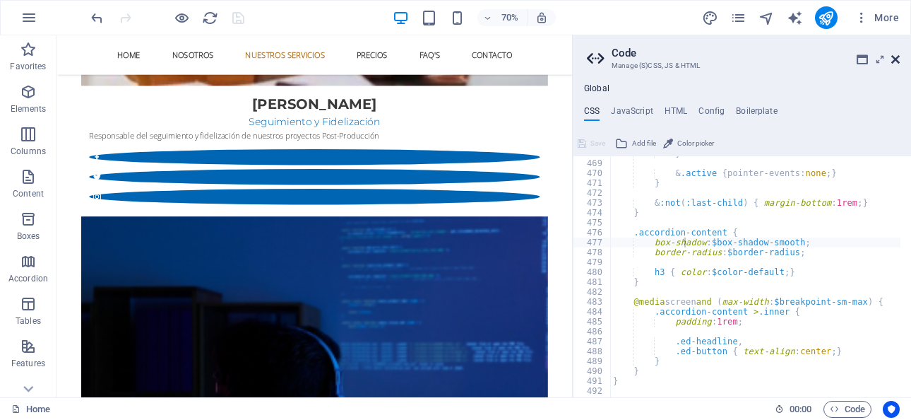
click at [894, 57] on icon at bounding box center [895, 59] width 8 height 11
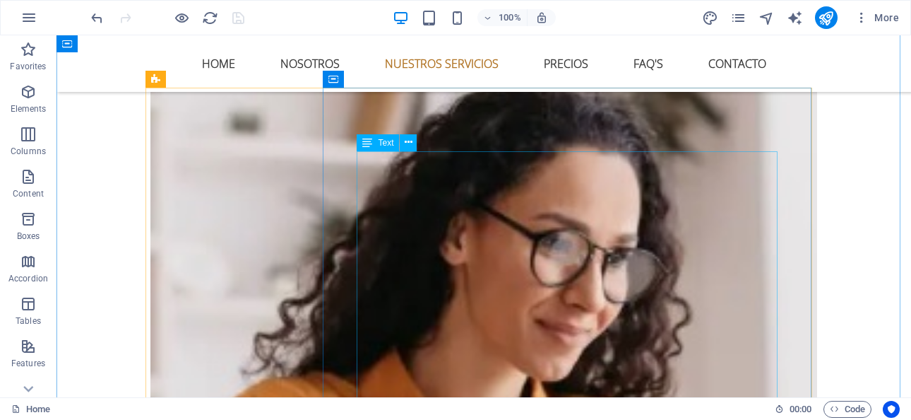
scroll to position [2119, 0]
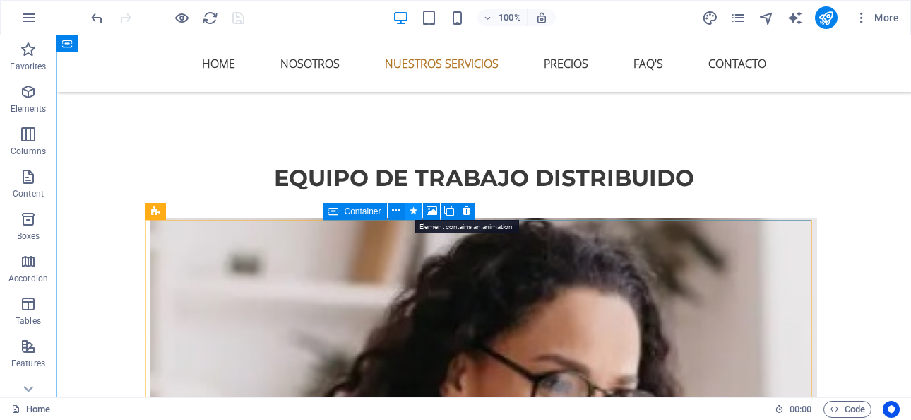
click at [405, 210] on button at bounding box center [413, 211] width 17 height 17
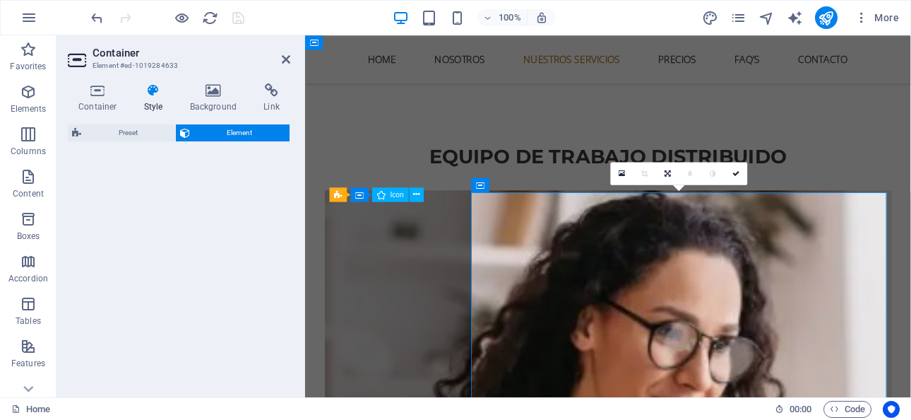
select select "slide"
select select "show"
select select "s"
select select "hide"
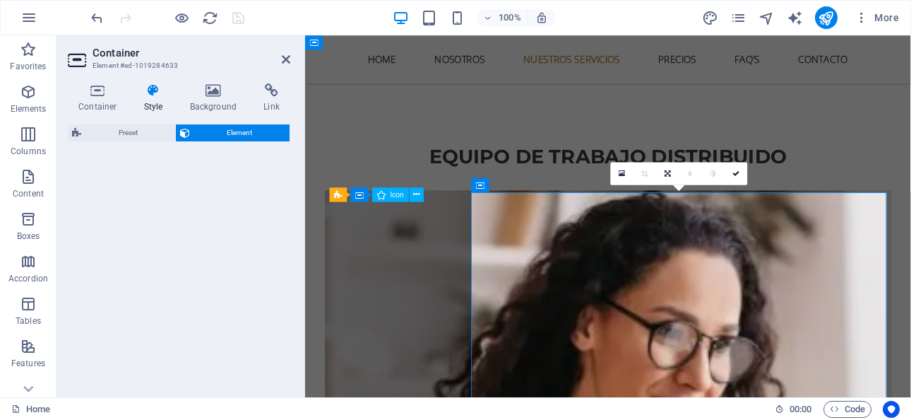
select select "hide"
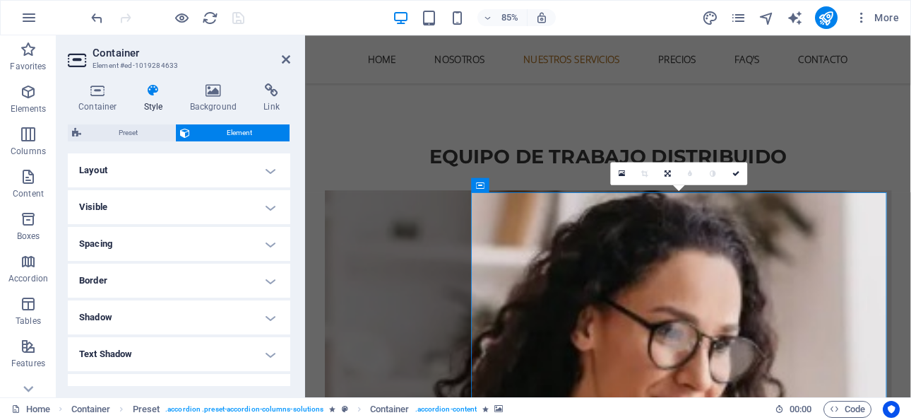
click at [232, 162] on h4 "Layout" at bounding box center [179, 170] width 223 height 34
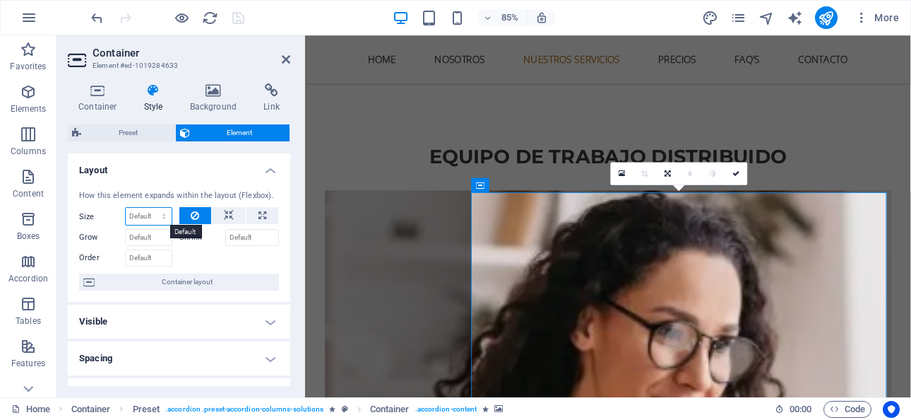
click at [158, 217] on select "Default auto px % 1/1 1/2 1/3 1/4 1/5 1/6 1/7 1/8 1/9 1/10" at bounding box center [149, 216] width 46 height 17
drag, startPoint x: 73, startPoint y: 166, endPoint x: 130, endPoint y: 224, distance: 81.4
click at [130, 224] on li "Layout How this element expands within the layout (Flexbox). Size Default auto …" at bounding box center [179, 227] width 223 height 149
click at [143, 212] on select "Default auto px % 1/1 1/2 1/3 1/4 1/5 1/6 1/7 1/8 1/9 1/10" at bounding box center [149, 216] width 46 height 17
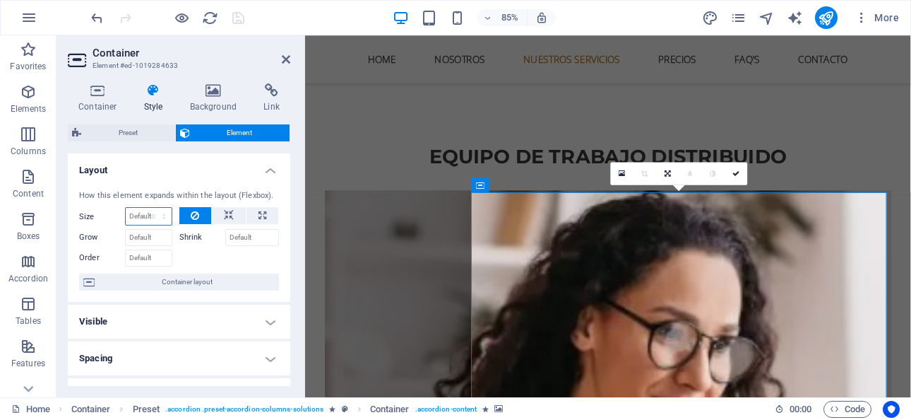
click at [126, 208] on select "Default auto px % 1/1 1/2 1/3 1/4 1/5 1/6 1/7 1/8 1/9 1/10" at bounding box center [149, 216] width 46 height 17
select select "DISABLED_OPTION_VALUE"
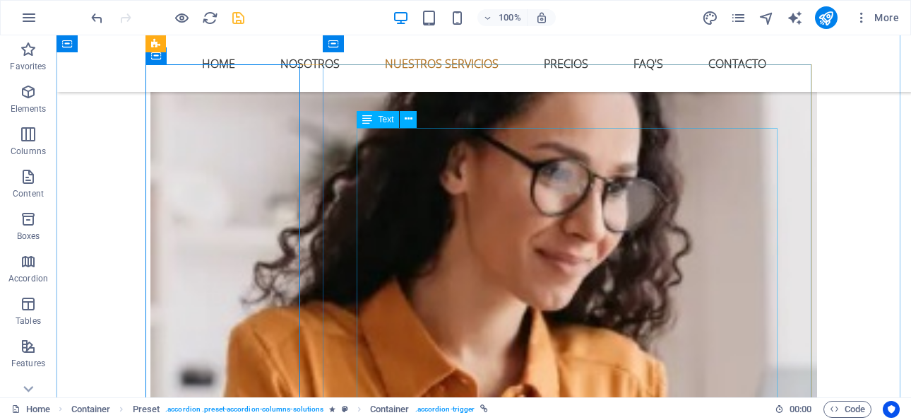
scroll to position [2190, 0]
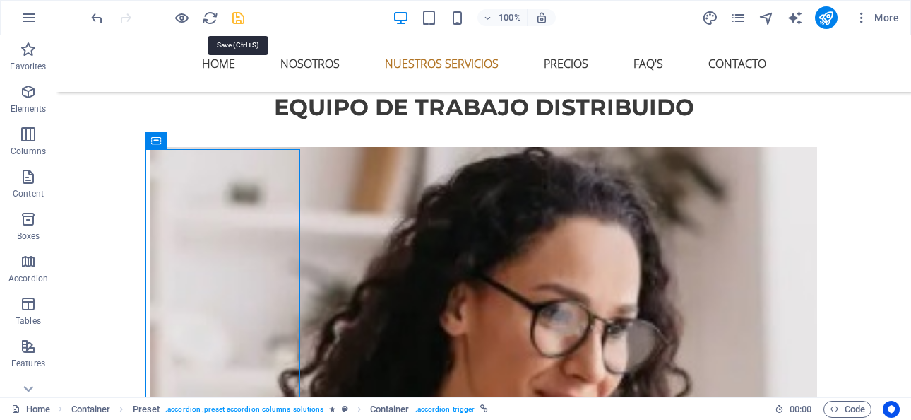
click at [242, 20] on icon "save" at bounding box center [238, 18] width 16 height 16
checkbox input "false"
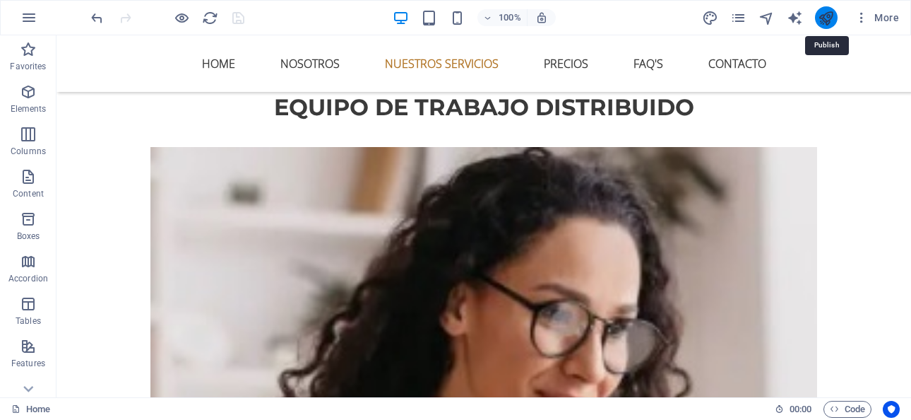
click at [831, 16] on icon "publish" at bounding box center [826, 18] width 16 height 16
